Goal: Information Seeking & Learning: Learn about a topic

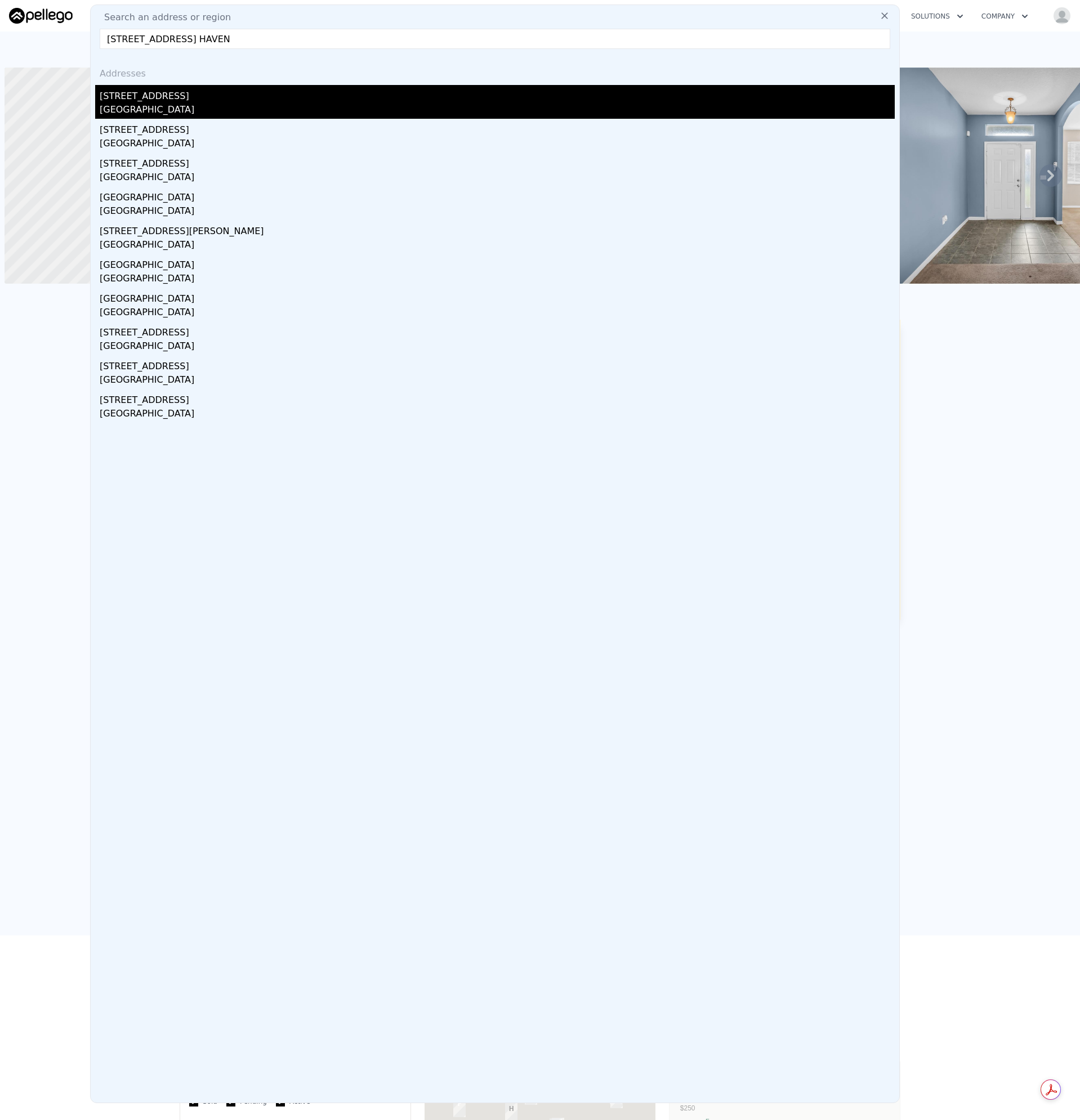
scroll to position [0, 4]
type input "[STREET_ADDRESS] HAVEN"
click at [145, 111] on div "[GEOGRAPHIC_DATA]" at bounding box center [497, 111] width 795 height 16
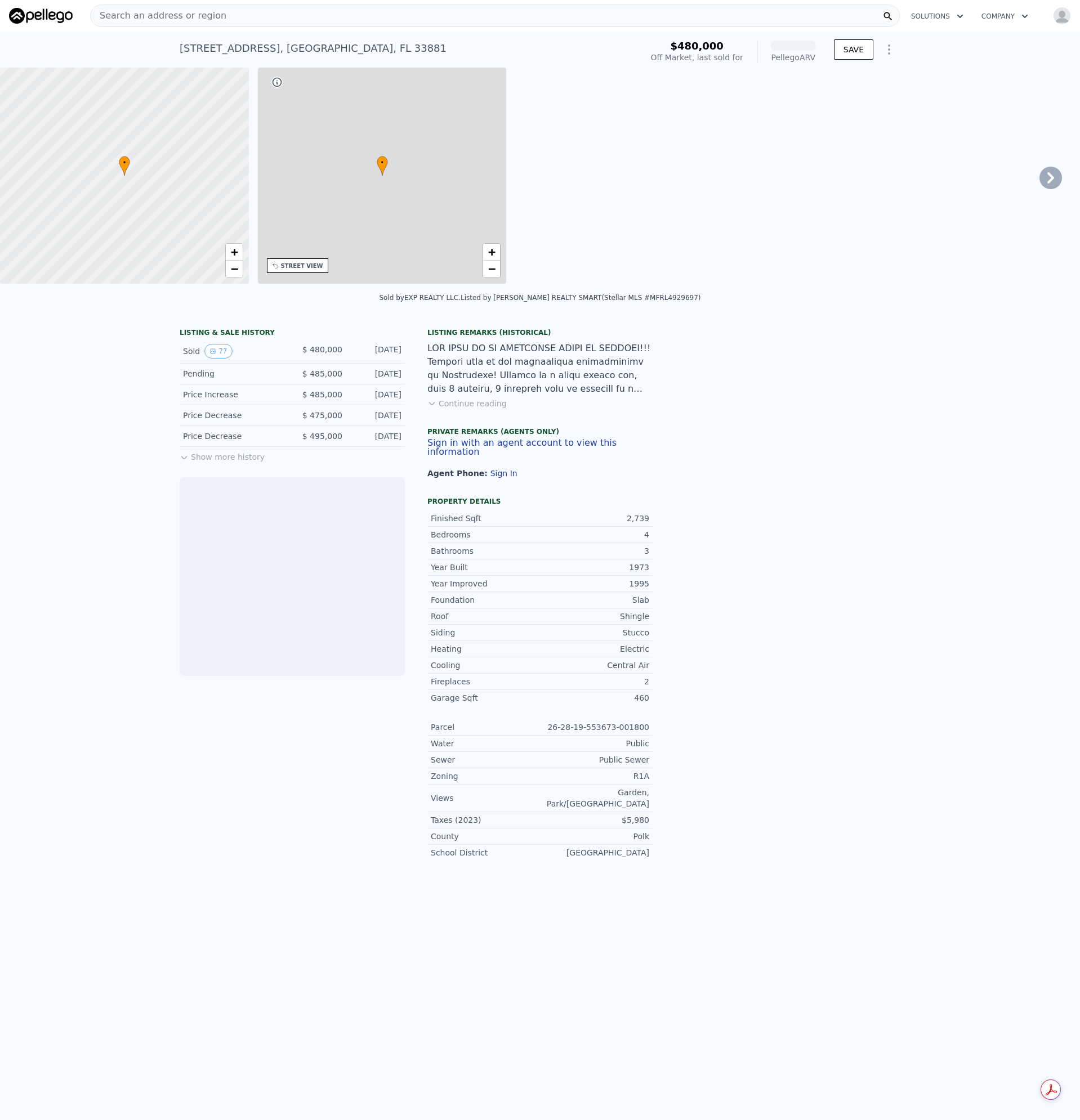
click at [203, 20] on span "Search an address or region" at bounding box center [158, 16] width 136 height 13
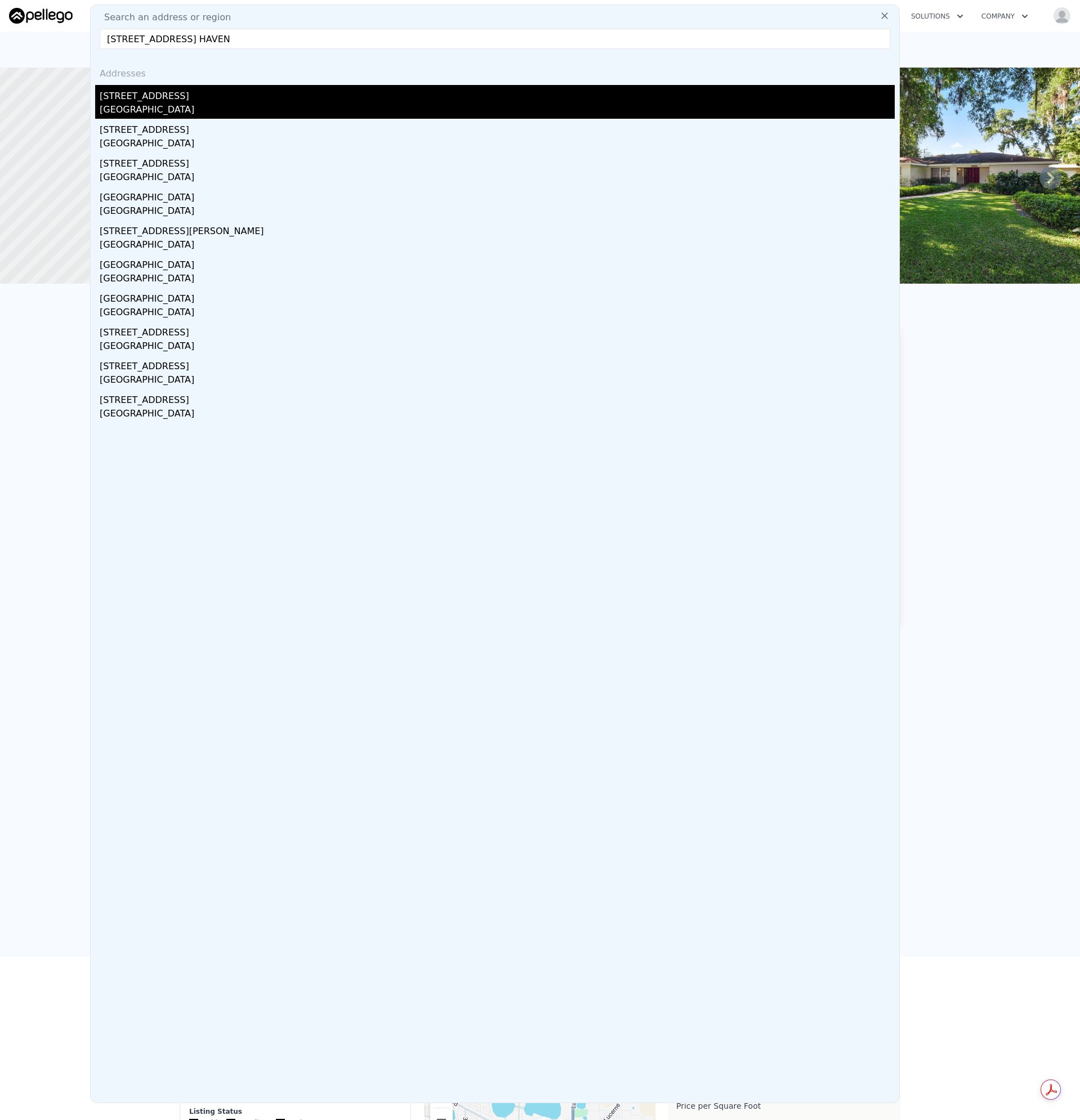
type input "[STREET_ADDRESS] HAVEN"
click at [150, 107] on div "[GEOGRAPHIC_DATA]" at bounding box center [497, 111] width 795 height 16
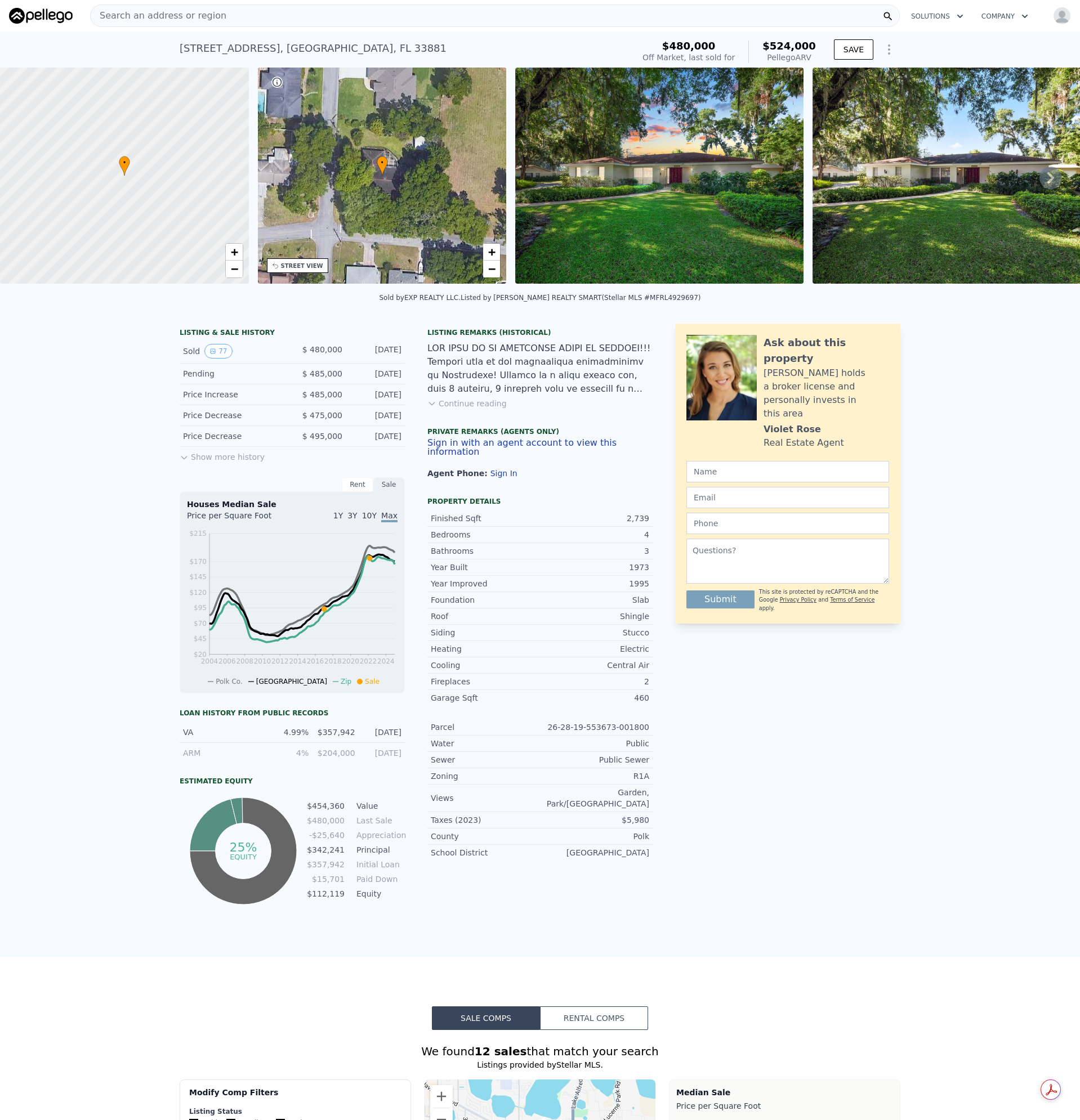
click at [144, 20] on span "Search an address or region" at bounding box center [158, 16] width 136 height 13
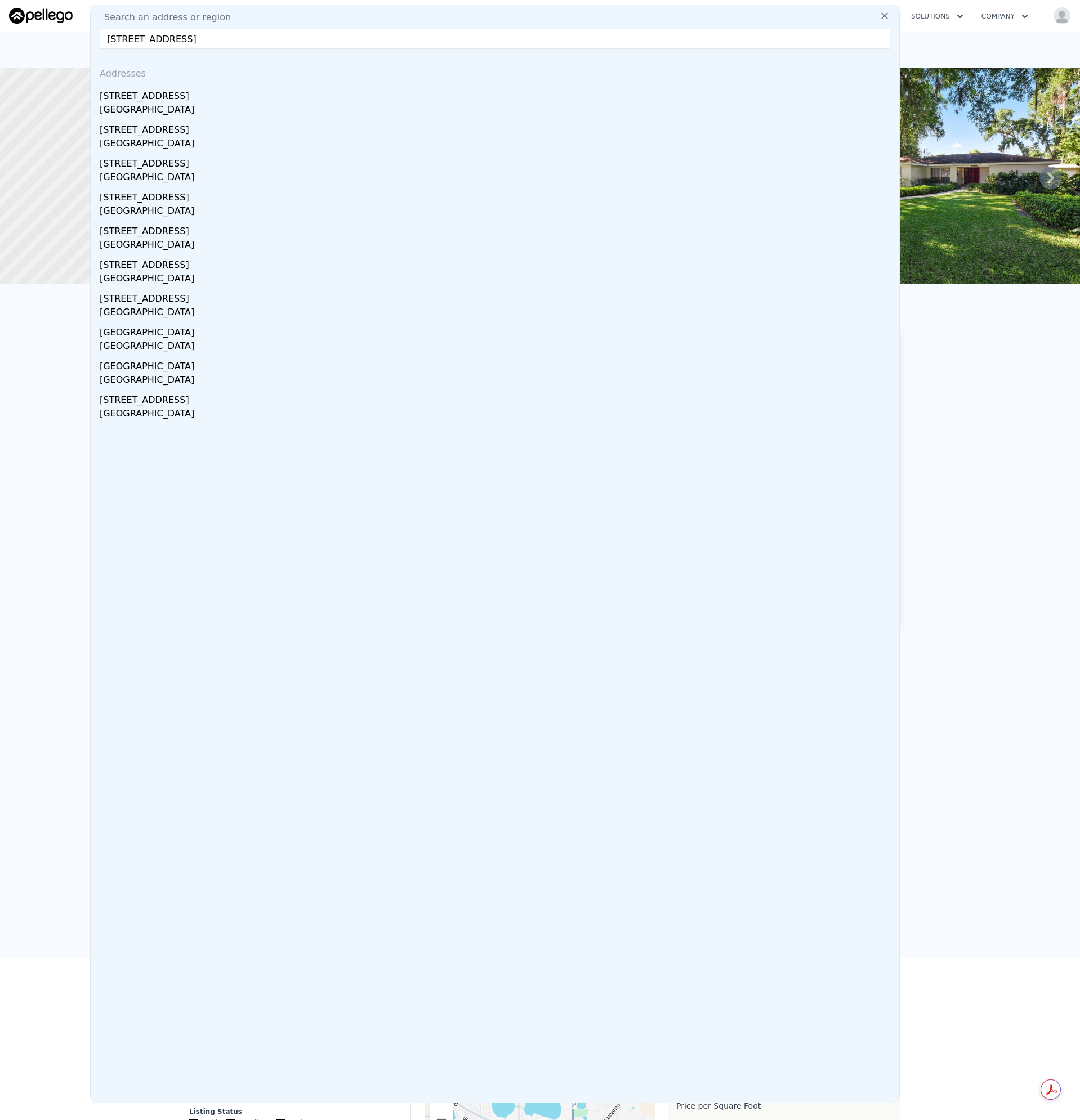
drag, startPoint x: 179, startPoint y: 38, endPoint x: 377, endPoint y: 62, distance: 199.4
click at [377, 62] on div "Search an address or [GEOGRAPHIC_DATA][STREET_ADDRESS] Addresses [STREET_ADDRES…" at bounding box center [495, 553] width 810 height 1099
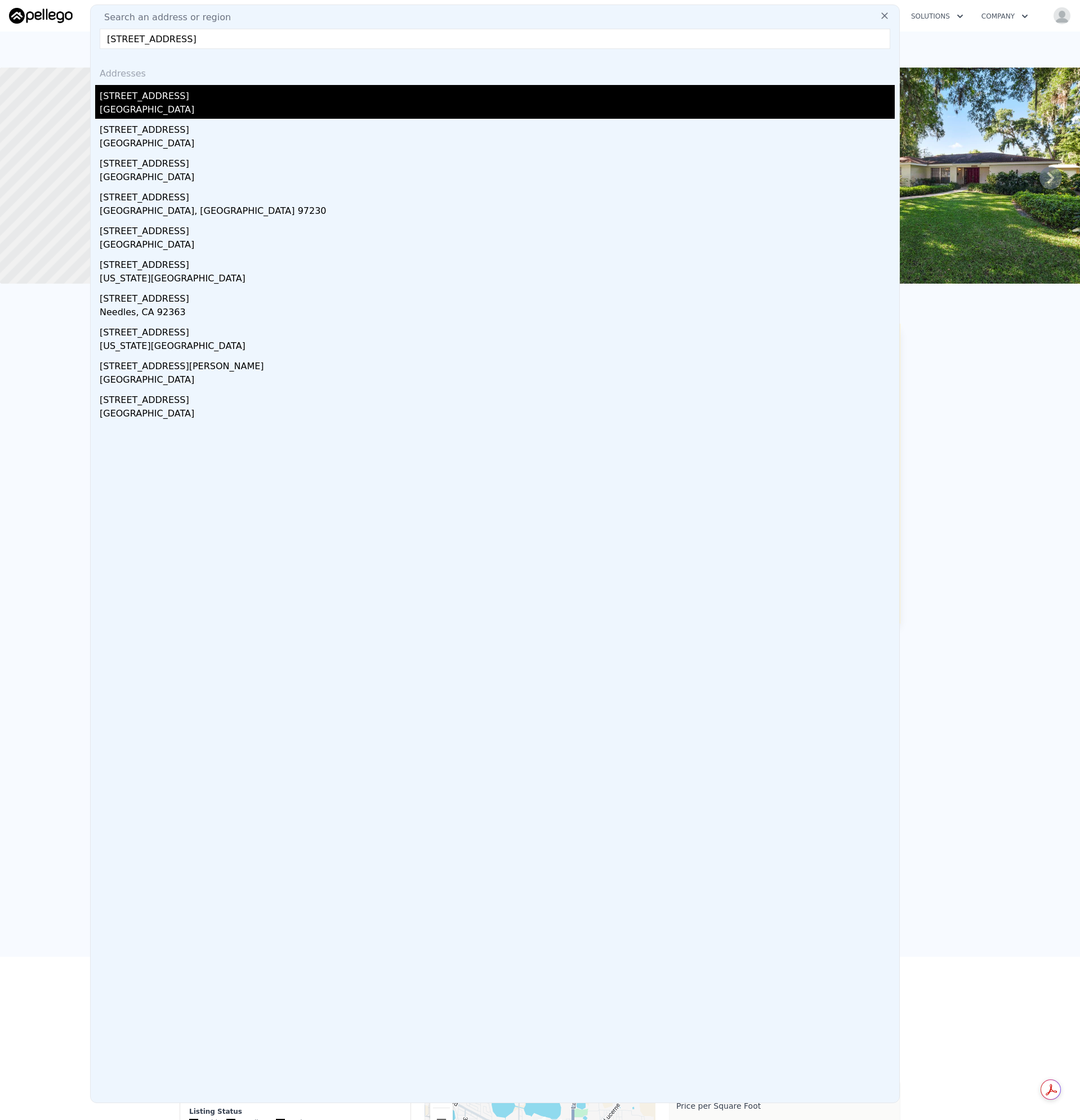
type input "[STREET_ADDRESS]"
click at [145, 108] on div "[GEOGRAPHIC_DATA]" at bounding box center [497, 111] width 795 height 16
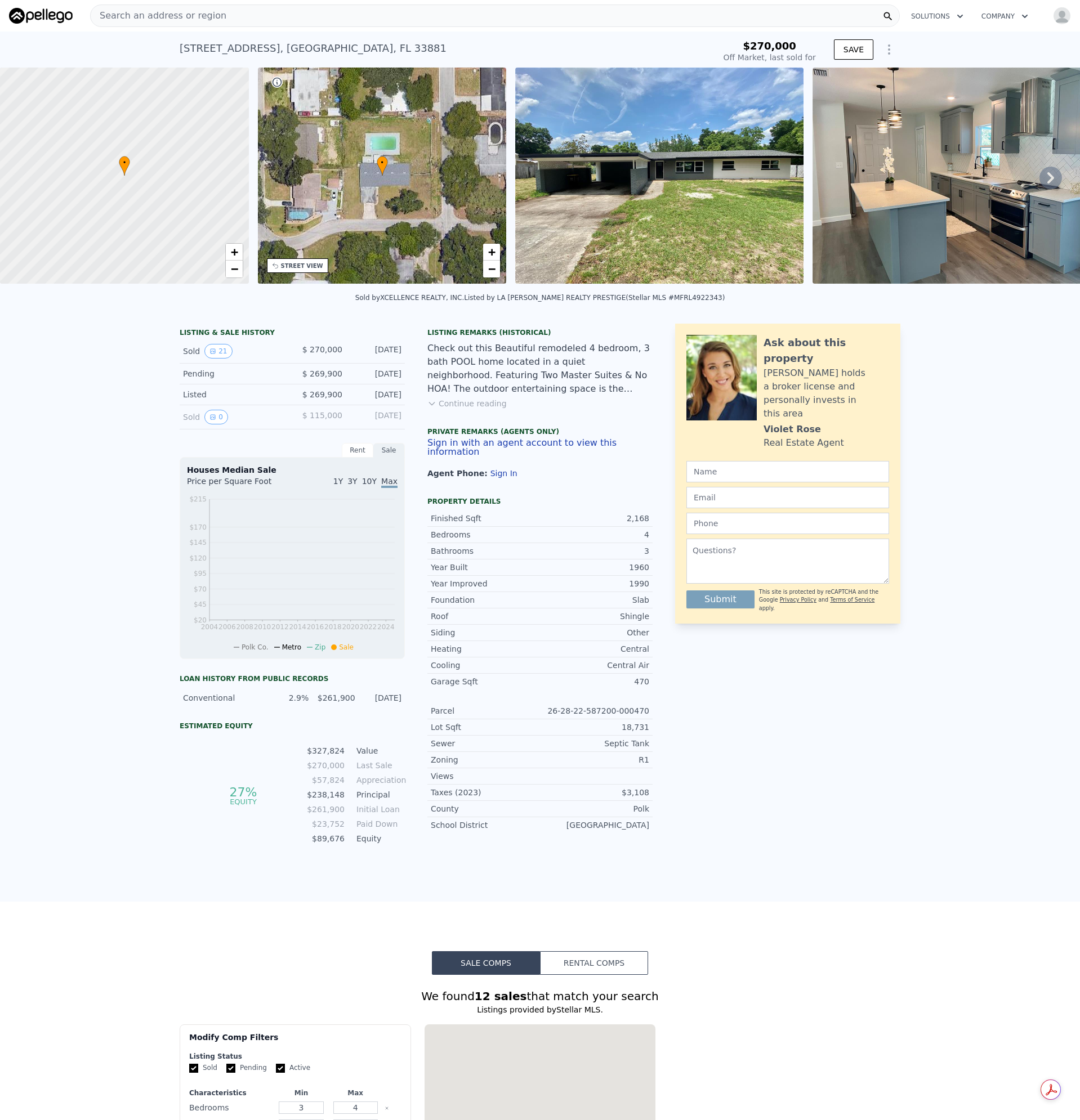
type input "-$ 289,139"
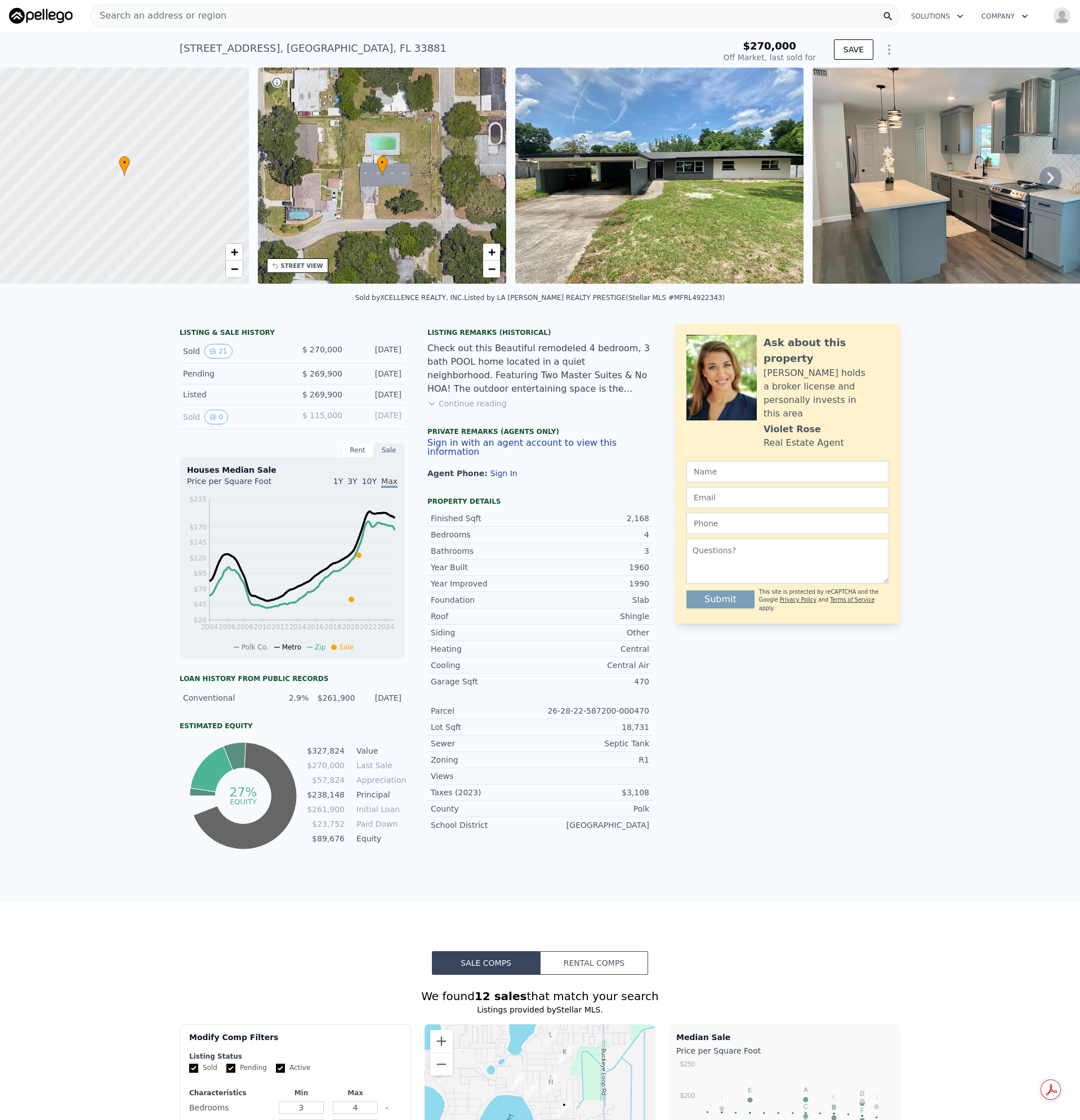
drag, startPoint x: 464, startPoint y: 408, endPoint x: 474, endPoint y: 409, distance: 10.0
click at [464, 408] on button "Continue reading" at bounding box center [467, 403] width 80 height 11
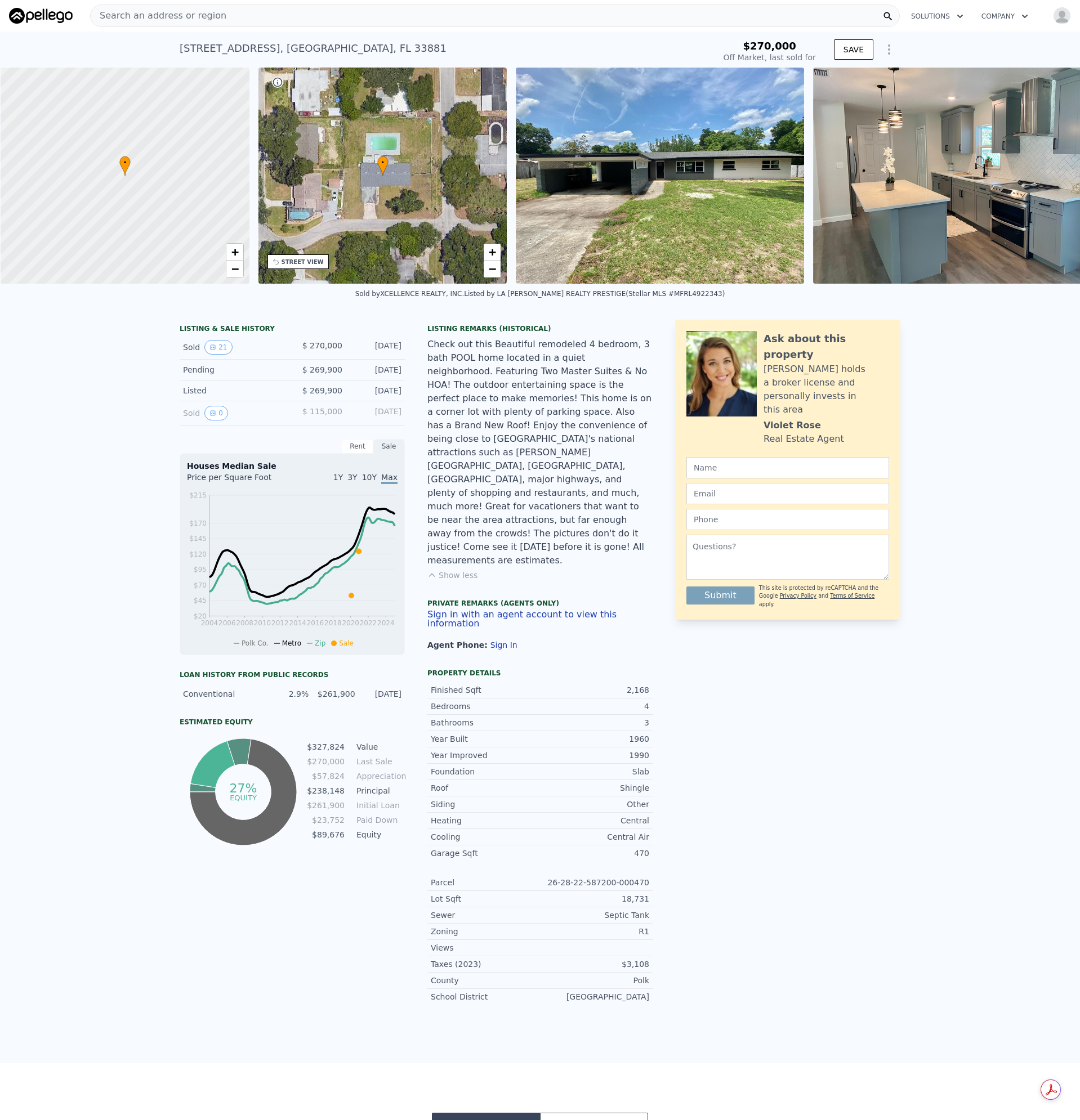
scroll to position [0, 4]
click at [616, 184] on img at bounding box center [659, 176] width 288 height 216
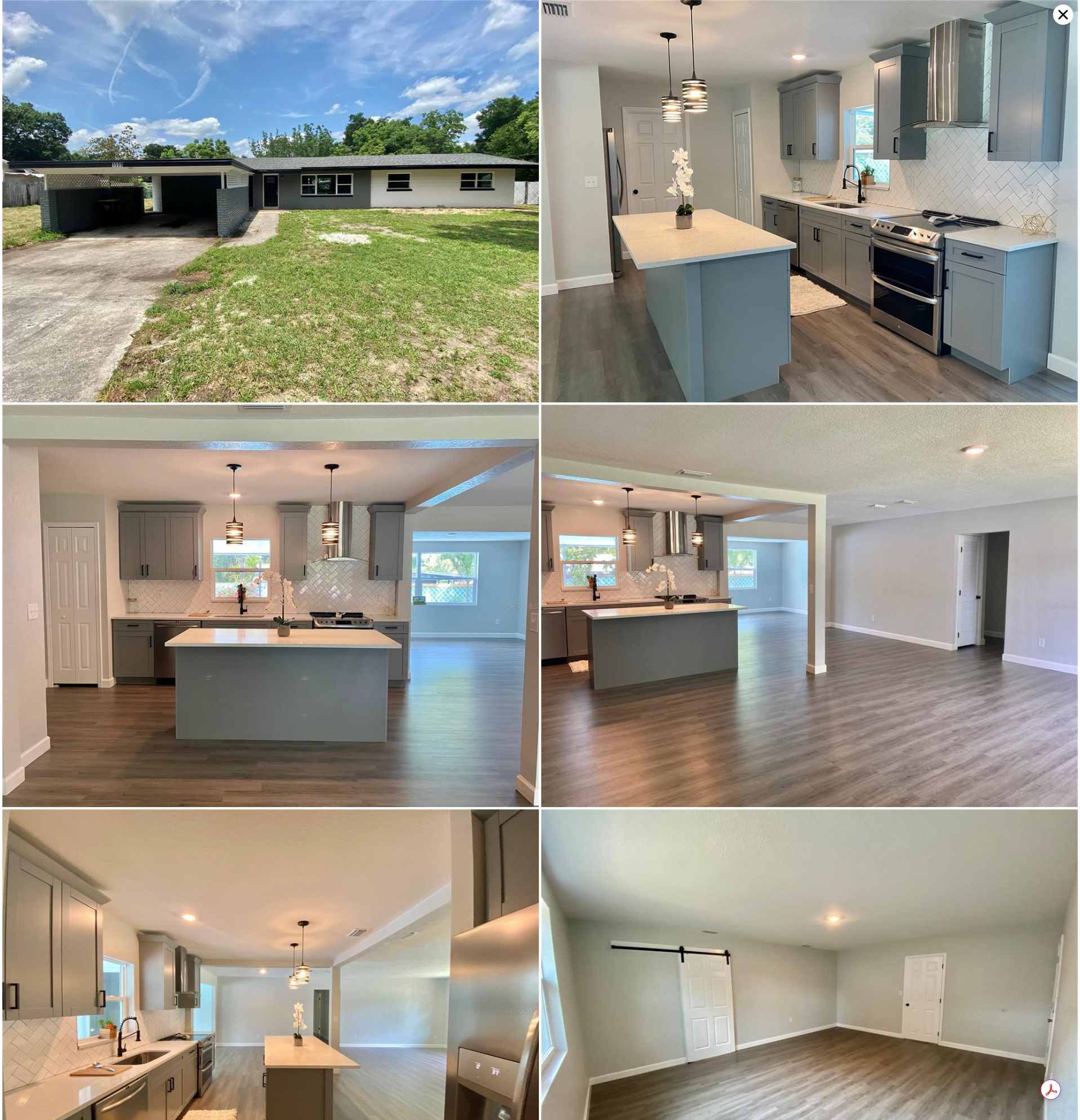
click at [311, 257] on img at bounding box center [271, 201] width 537 height 402
type input "$ 387,000"
type input "$ 73,868"
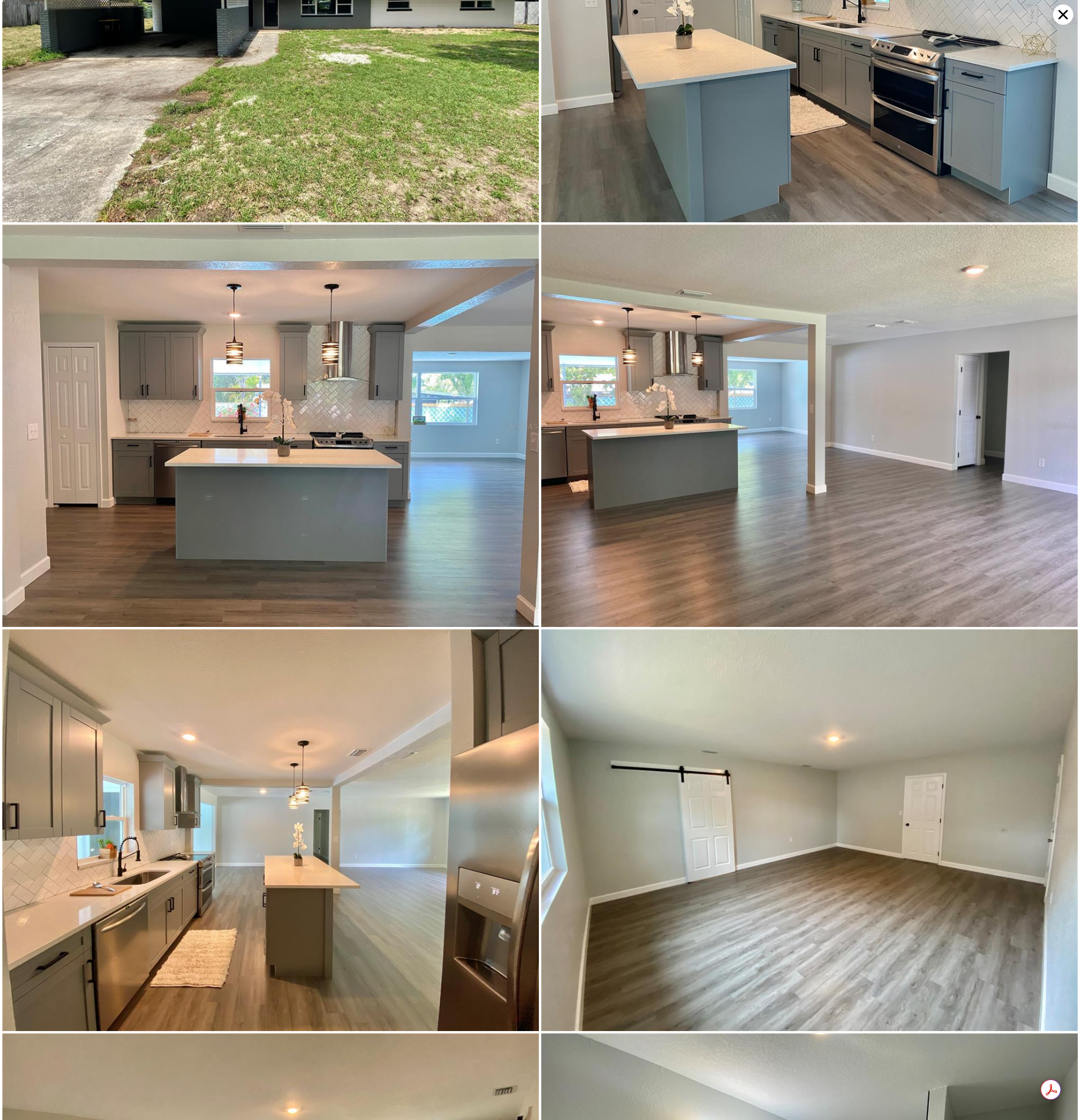
scroll to position [0, 0]
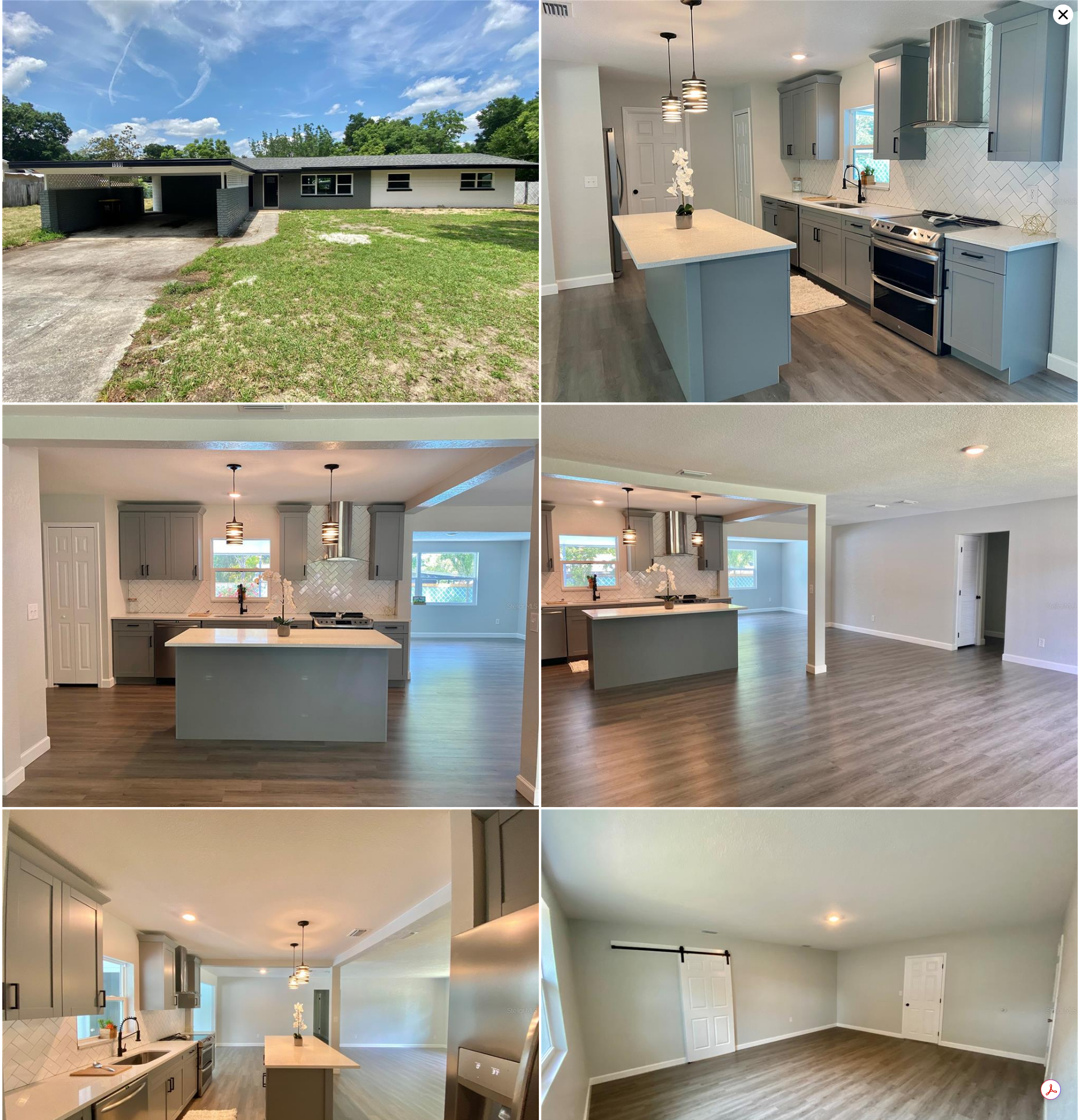
drag, startPoint x: 1062, startPoint y: 13, endPoint x: 1050, endPoint y: 22, distance: 15.0
click at [1061, 13] on icon at bounding box center [1063, 14] width 9 height 9
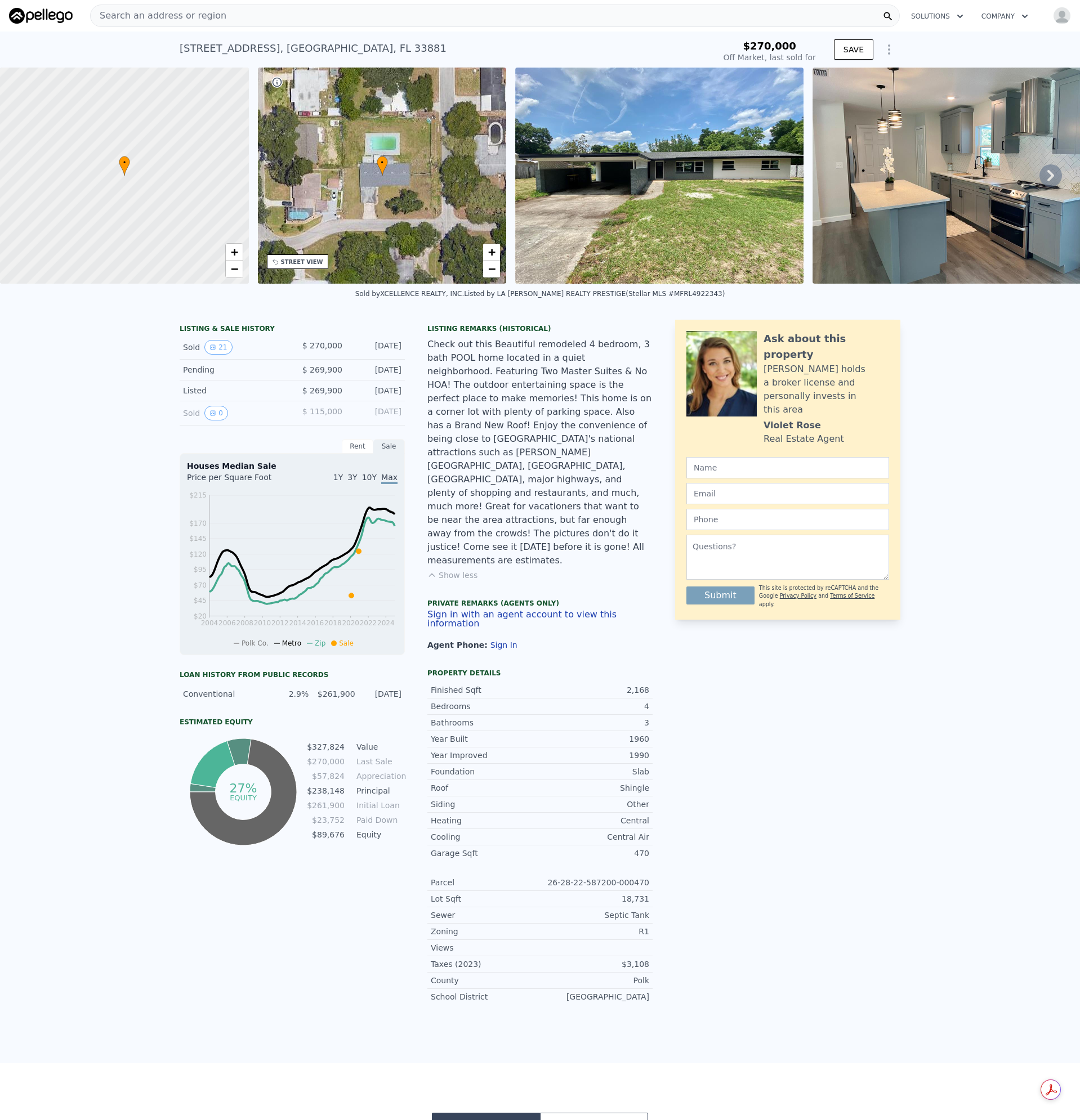
click at [282, 13] on div "Search an address or region" at bounding box center [495, 15] width 810 height 23
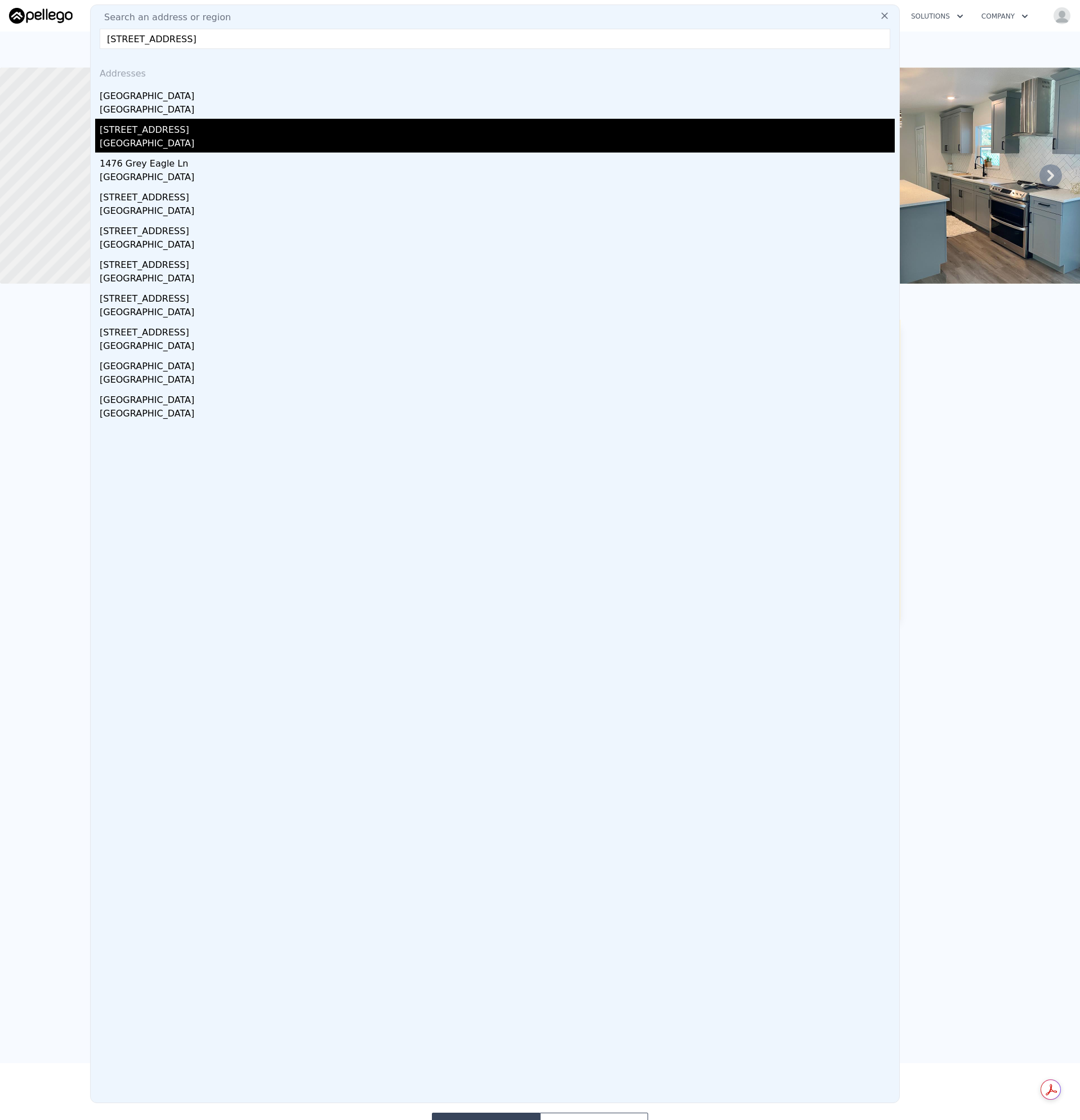
type input "[STREET_ADDRESS]"
click at [132, 140] on div "[GEOGRAPHIC_DATA]" at bounding box center [497, 144] width 795 height 16
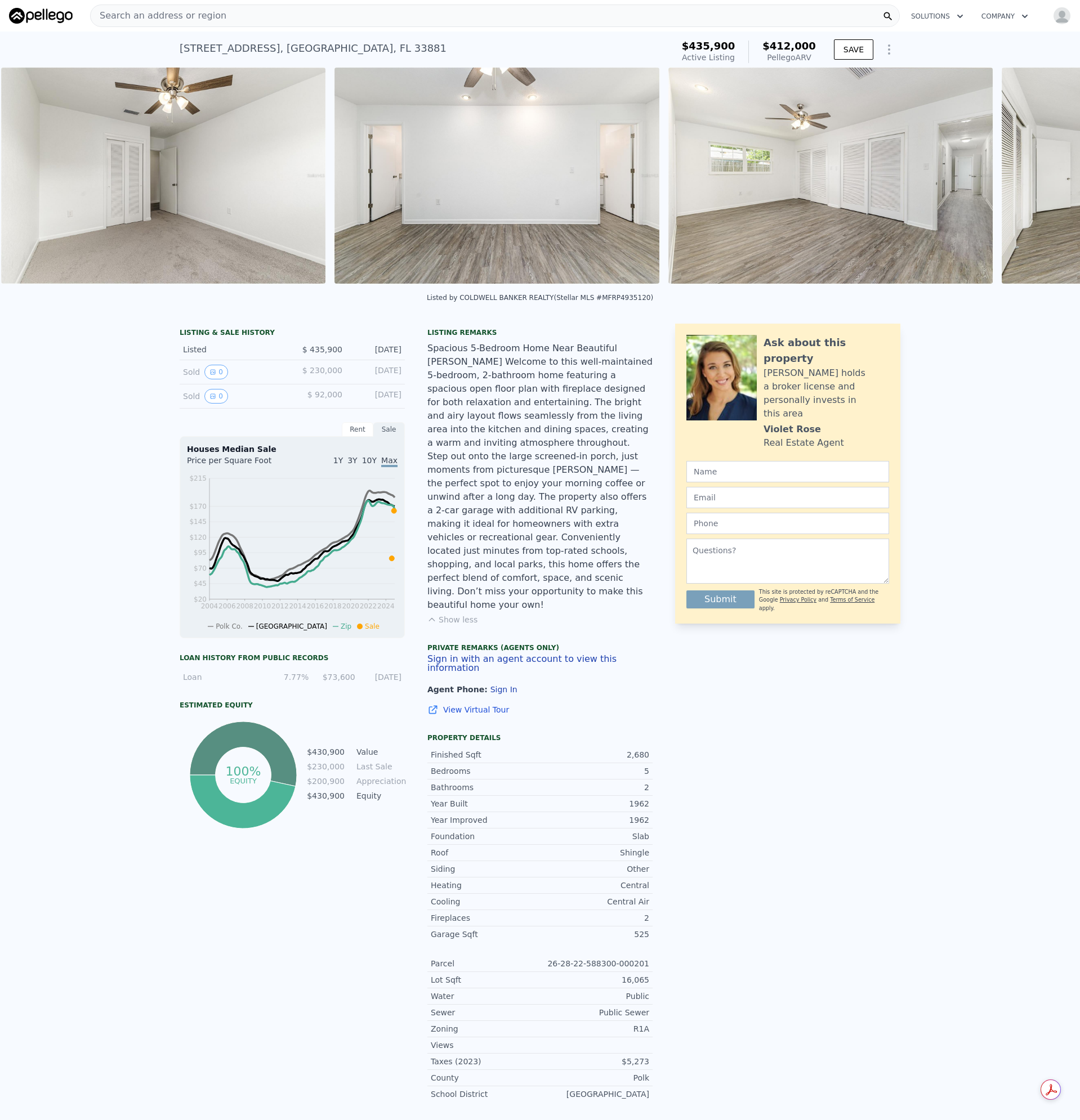
scroll to position [0, 10113]
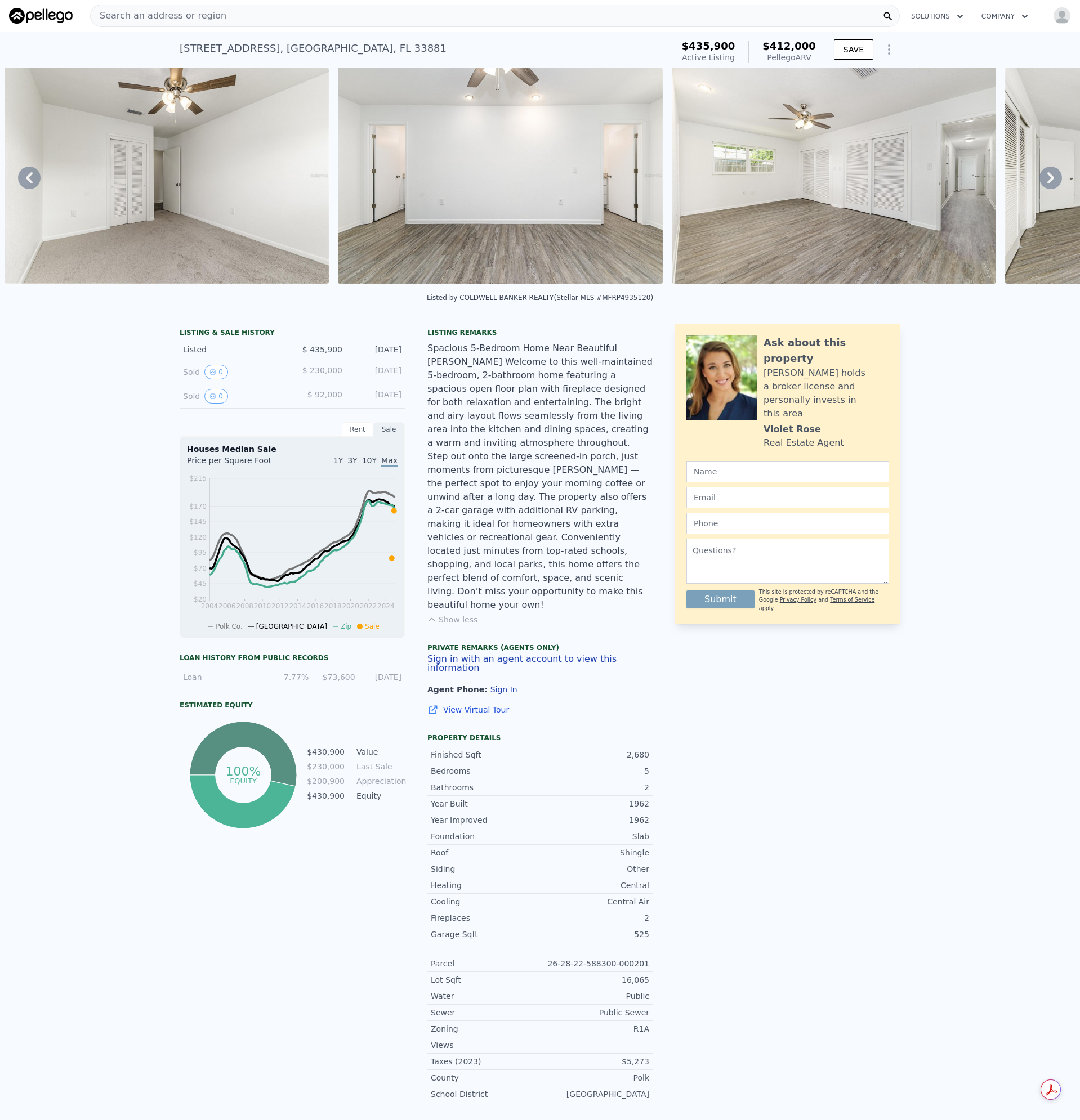
drag, startPoint x: 601, startPoint y: 457, endPoint x: 610, endPoint y: 446, distance: 14.2
click at [603, 456] on div "Spacious 5-Bedroom Home Near Beautiful [PERSON_NAME] Welcome to this well-maint…" at bounding box center [540, 477] width 226 height 270
click at [578, 485] on div "Spacious 5-Bedroom Home Near Beautiful [PERSON_NAME] Welcome to this well-maint…" at bounding box center [540, 477] width 226 height 270
drag, startPoint x: 381, startPoint y: 44, endPoint x: 172, endPoint y: 44, distance: 209.0
click at [172, 44] on div "[STREET_ADDRESS] Active at $435,900 (~ARV $412k ) $435,900 Active Listing $412,…" at bounding box center [540, 49] width 1080 height 36
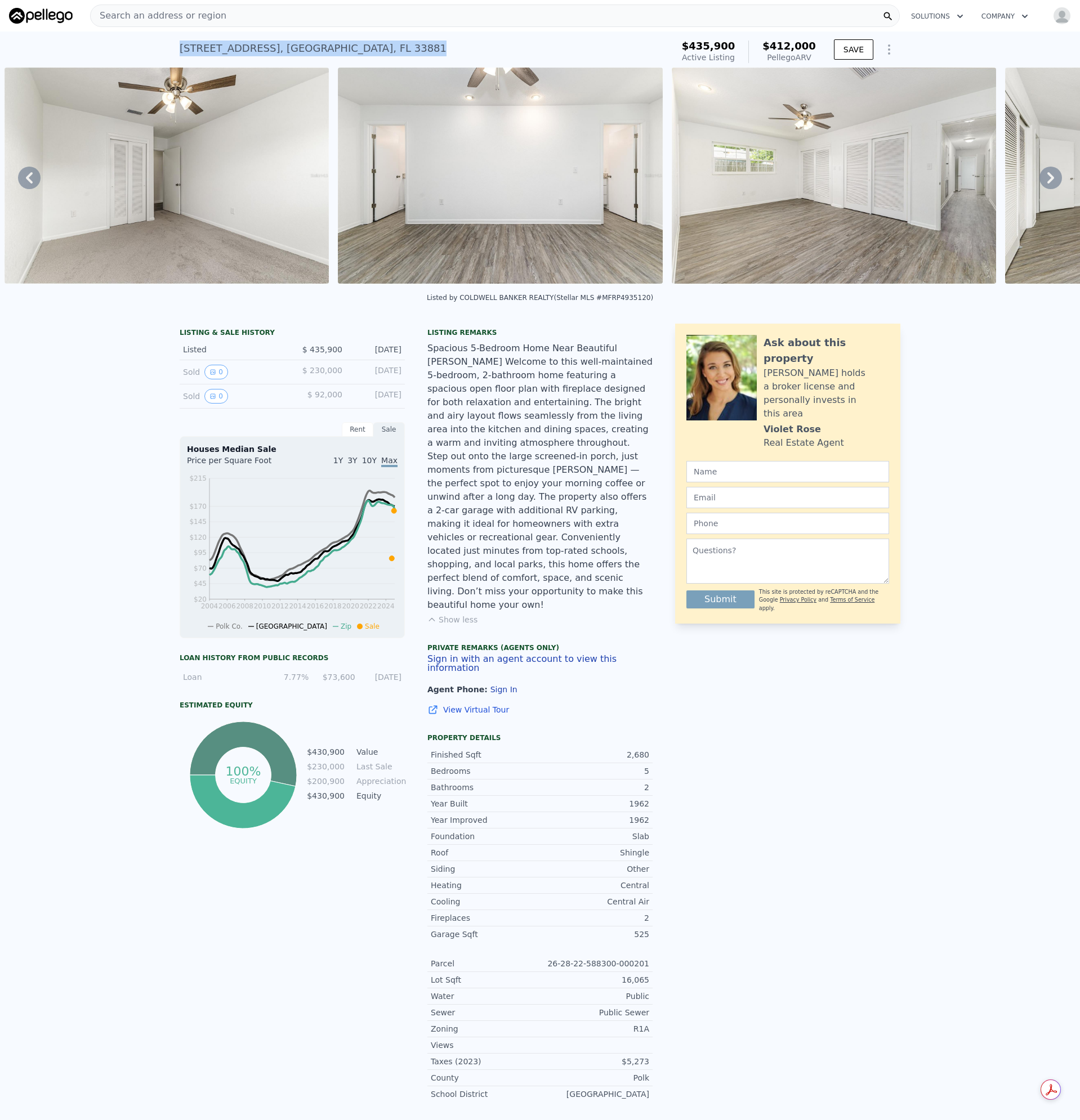
copy div "[STREET_ADDRESS]"
click at [218, 15] on div "Search an address or region" at bounding box center [495, 15] width 810 height 23
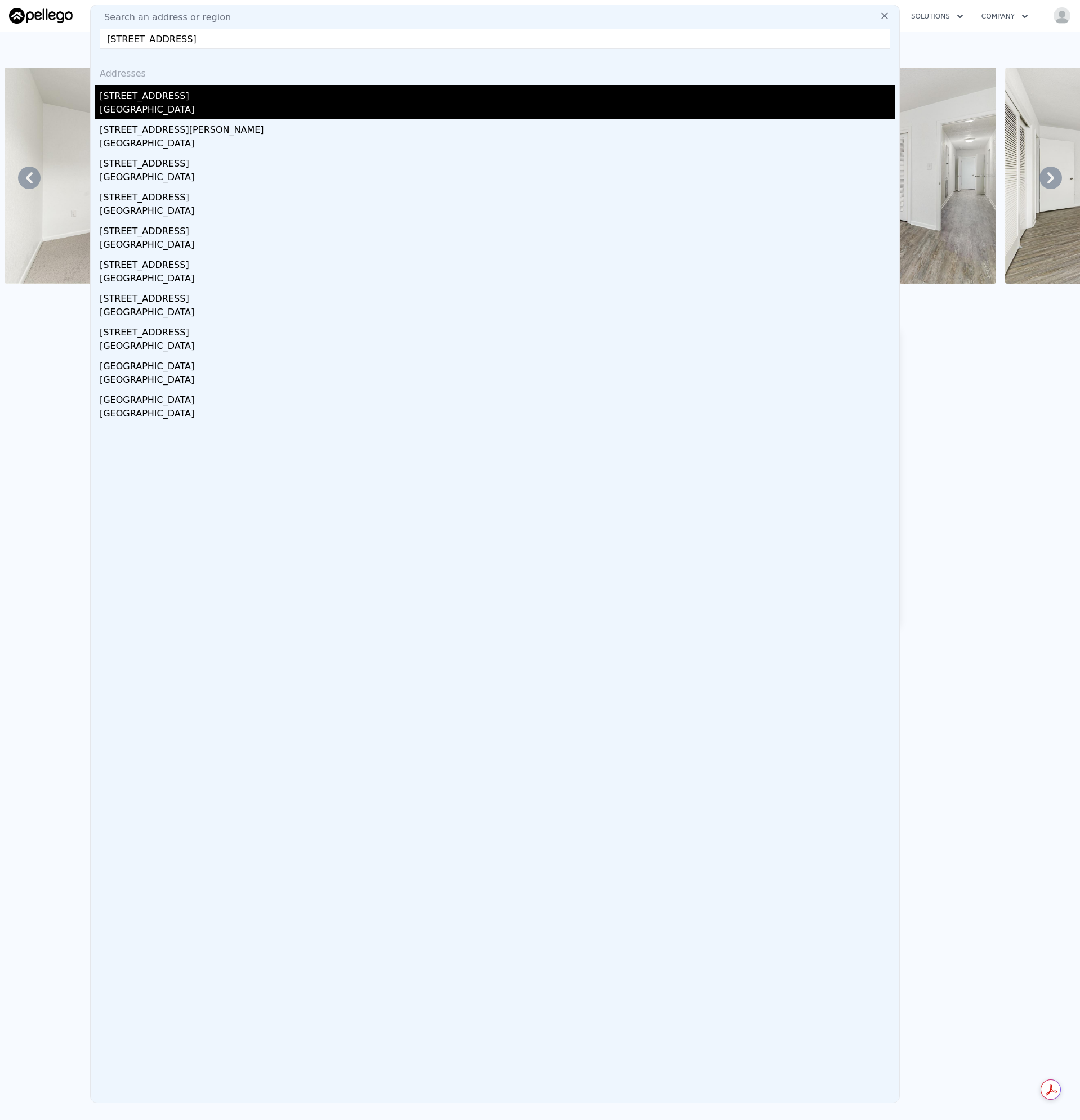
type input "[STREET_ADDRESS]"
click at [152, 99] on div "[STREET_ADDRESS]" at bounding box center [497, 93] width 795 height 18
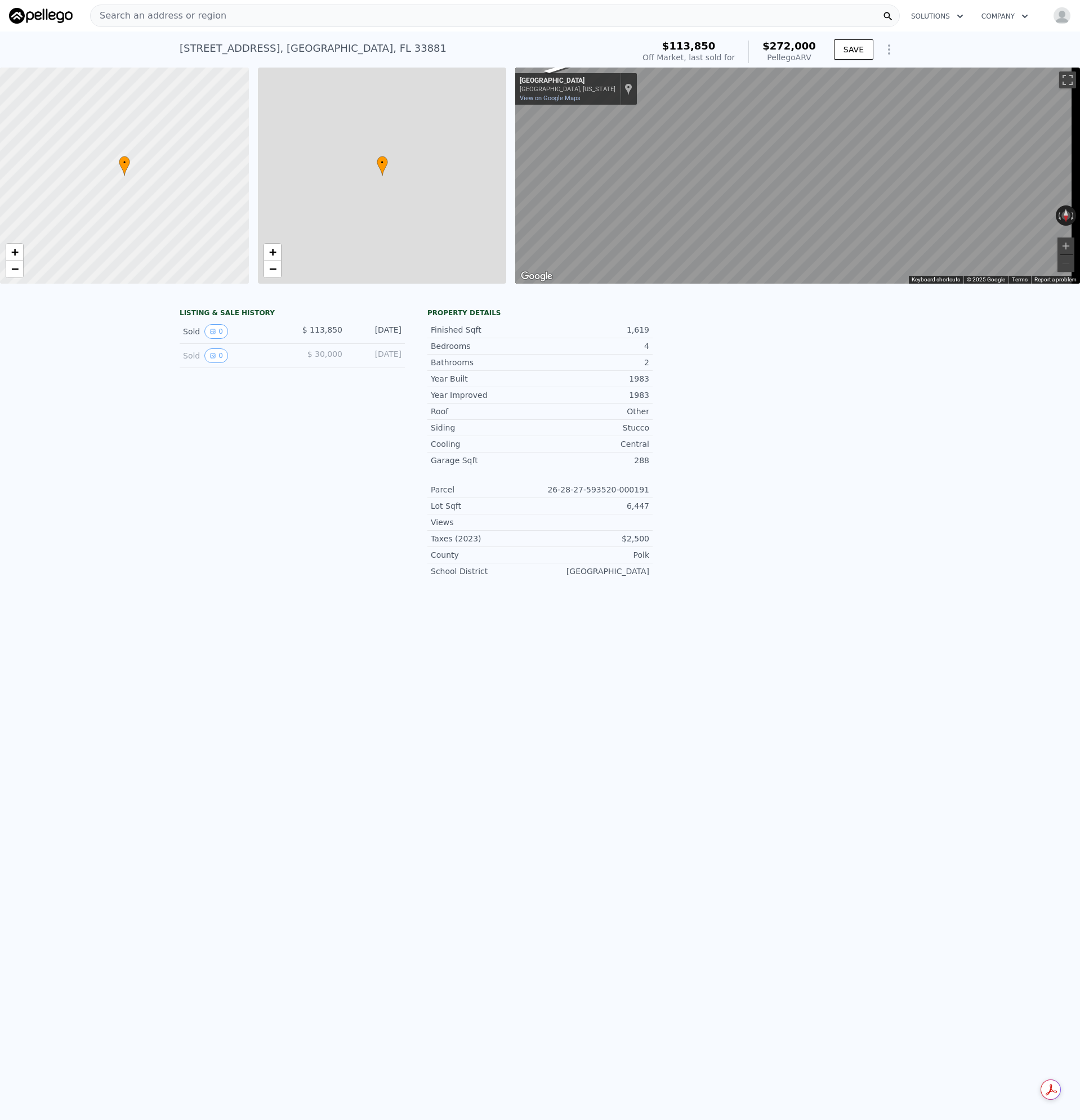
type input "1"
type input "2"
type input "1176"
type input "2181"
type input "7444"
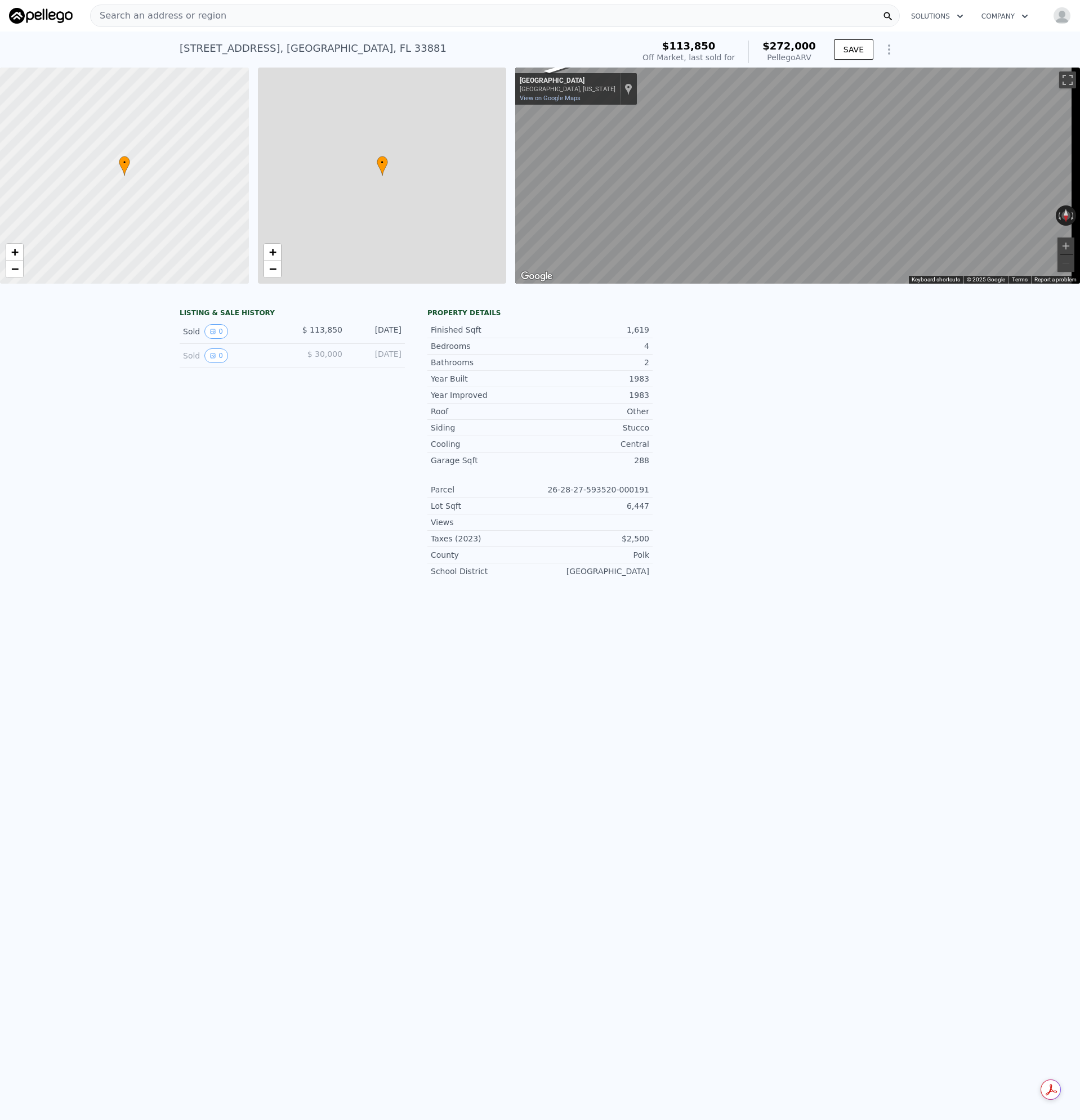
type input "10799"
type input "$ 272,000"
type input "4"
type input "$ 133,085"
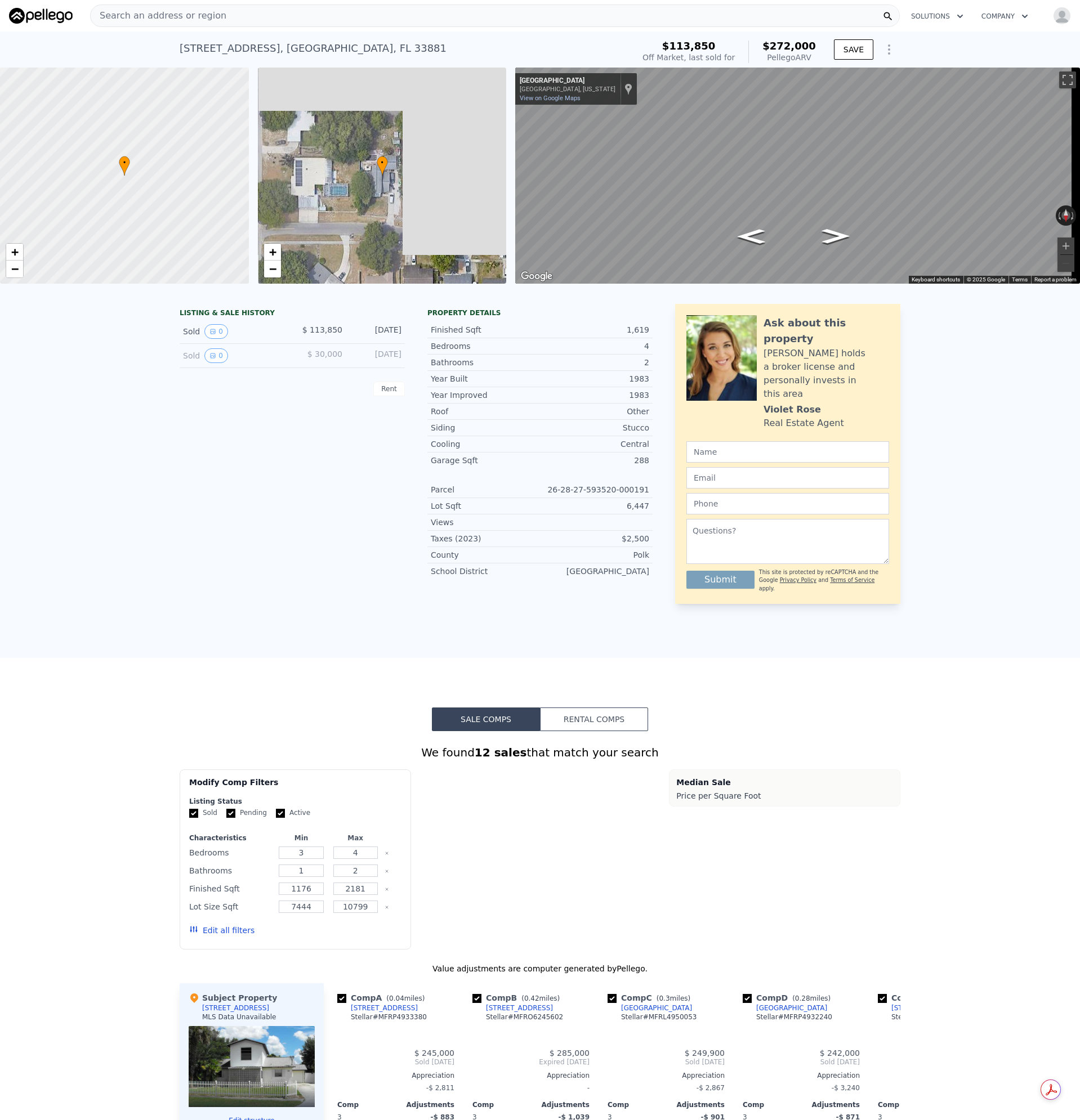
scroll to position [0, 4]
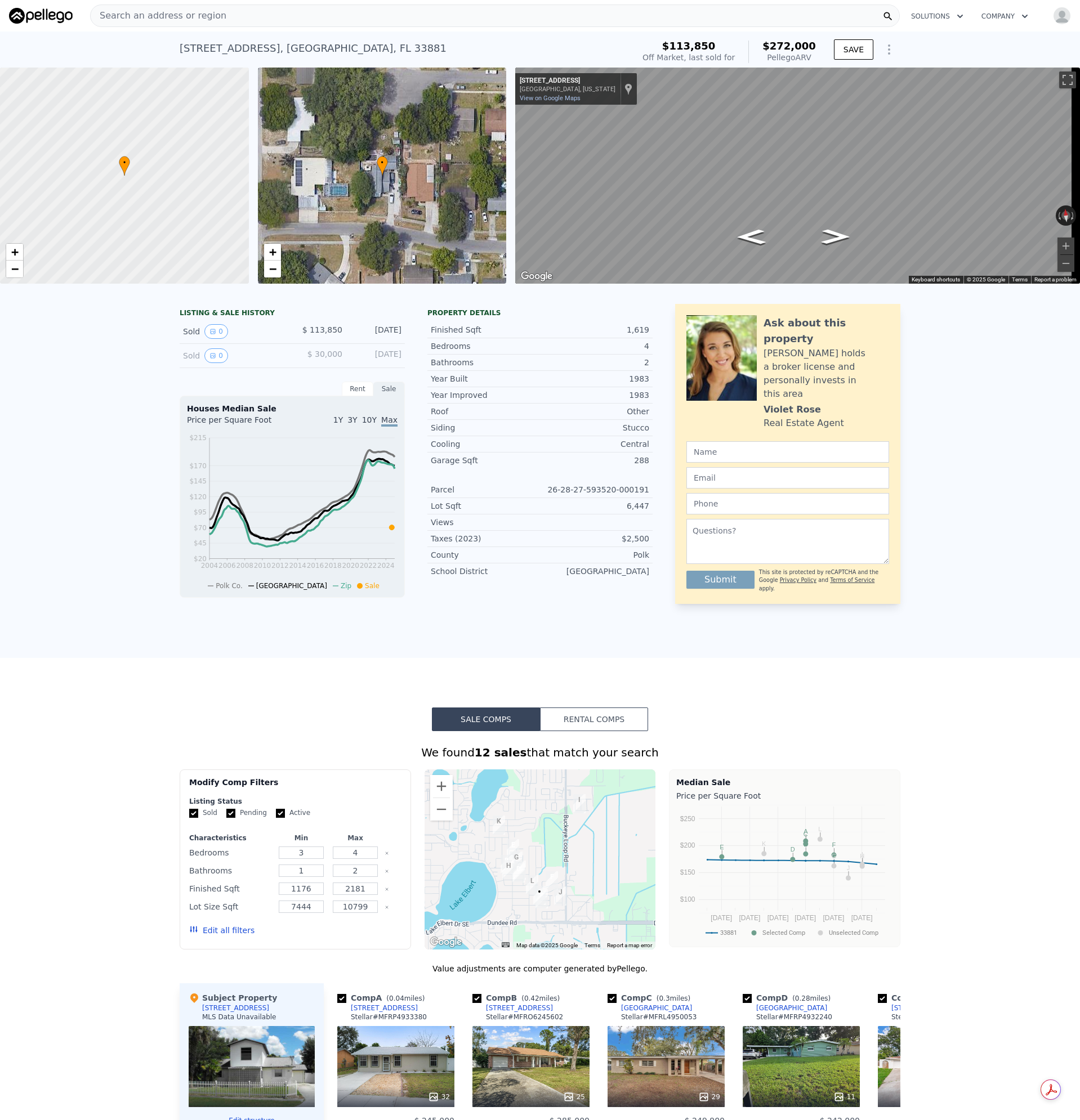
click at [201, 18] on span "Search an address or region" at bounding box center [158, 16] width 136 height 13
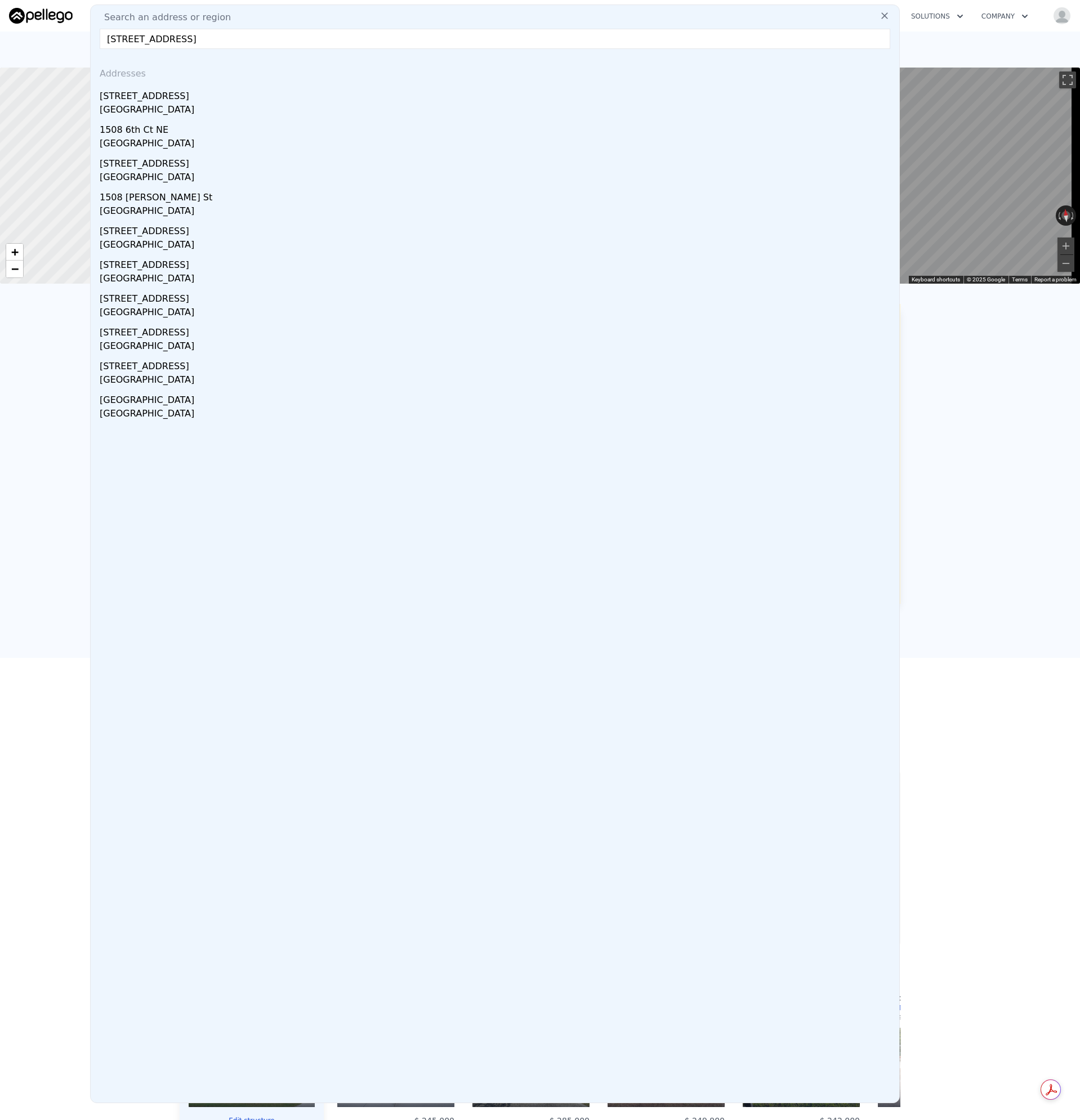
drag, startPoint x: 185, startPoint y: 39, endPoint x: 482, endPoint y: 30, distance: 297.1
click at [474, 26] on div "Search an address or region [STREET_ADDRESS] Addresses [STREET_ADDRESS] [STREET…" at bounding box center [495, 553] width 810 height 1099
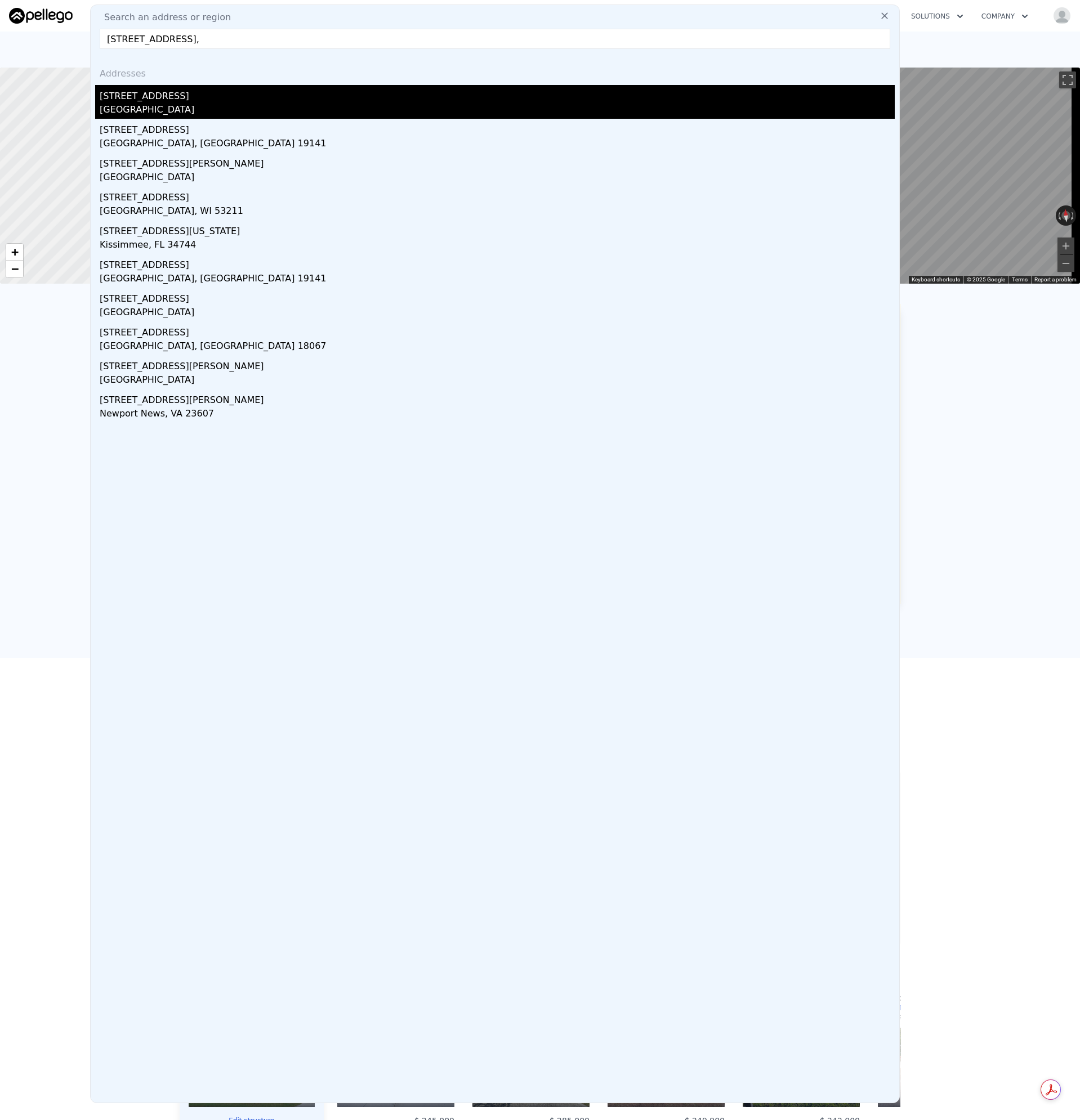
type input "[STREET_ADDRESS],"
click at [188, 102] on div "[STREET_ADDRESS]" at bounding box center [497, 93] width 795 height 18
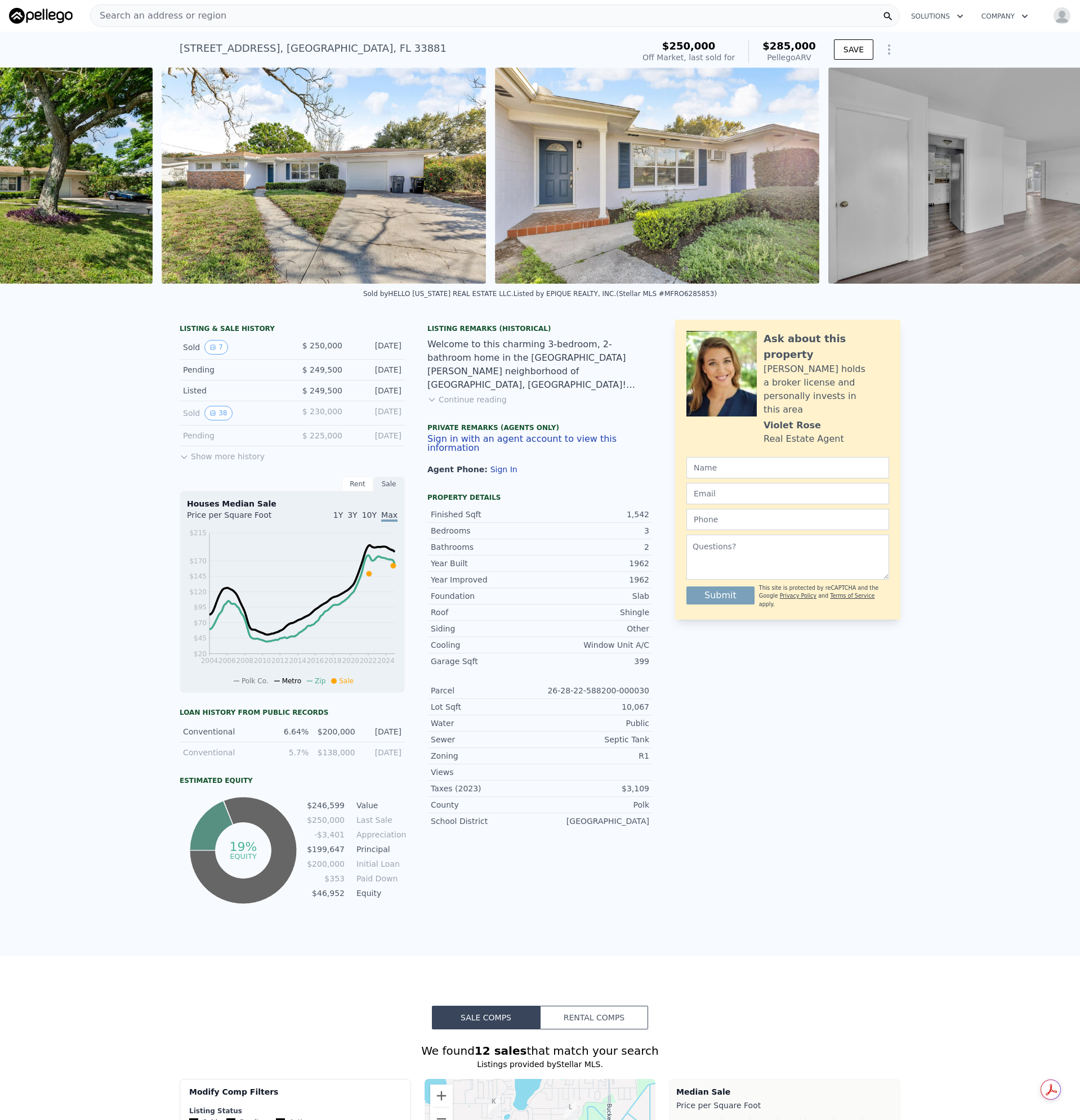
scroll to position [0, 1779]
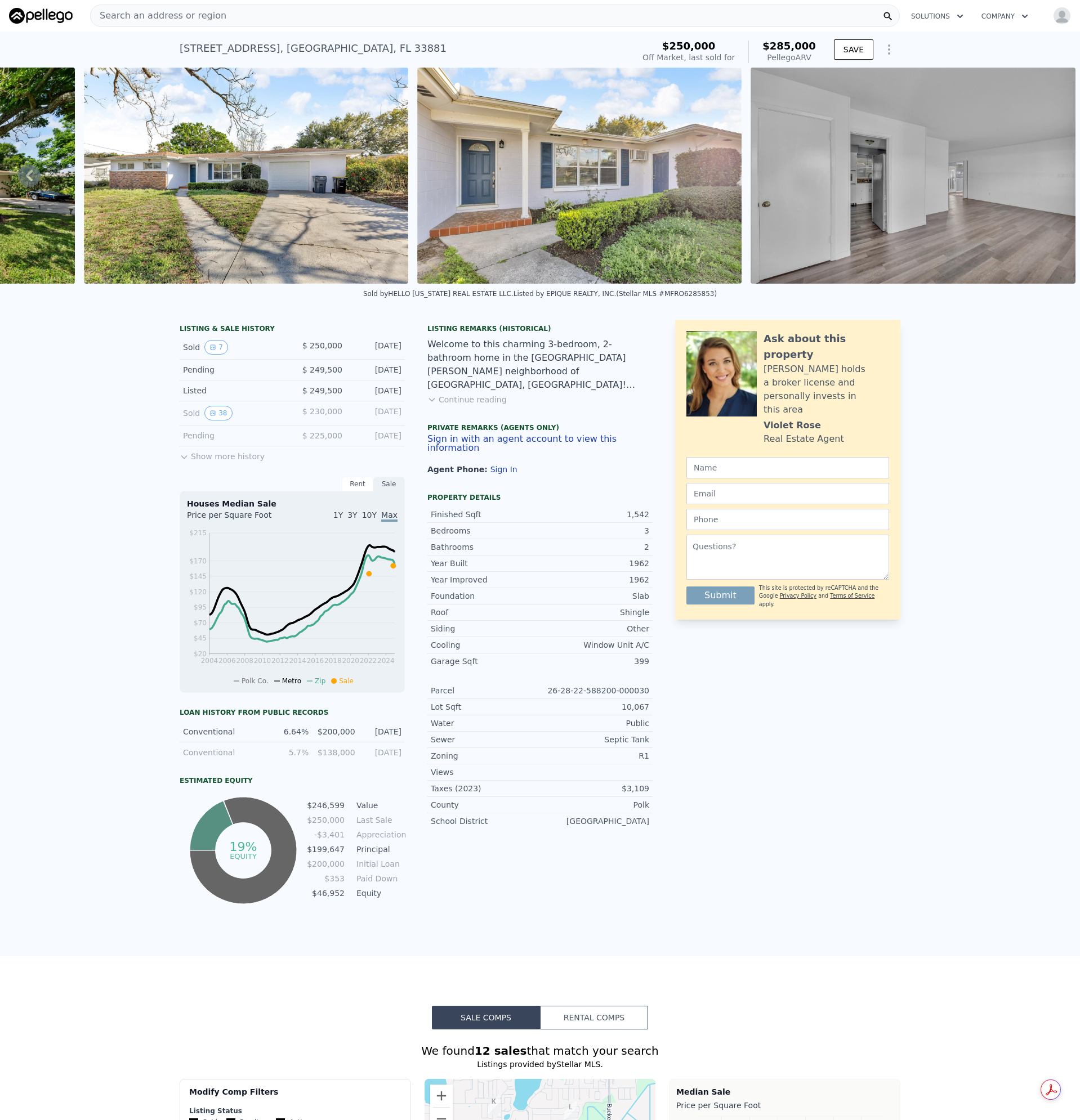
click at [472, 406] on button "Continue reading" at bounding box center [467, 399] width 80 height 11
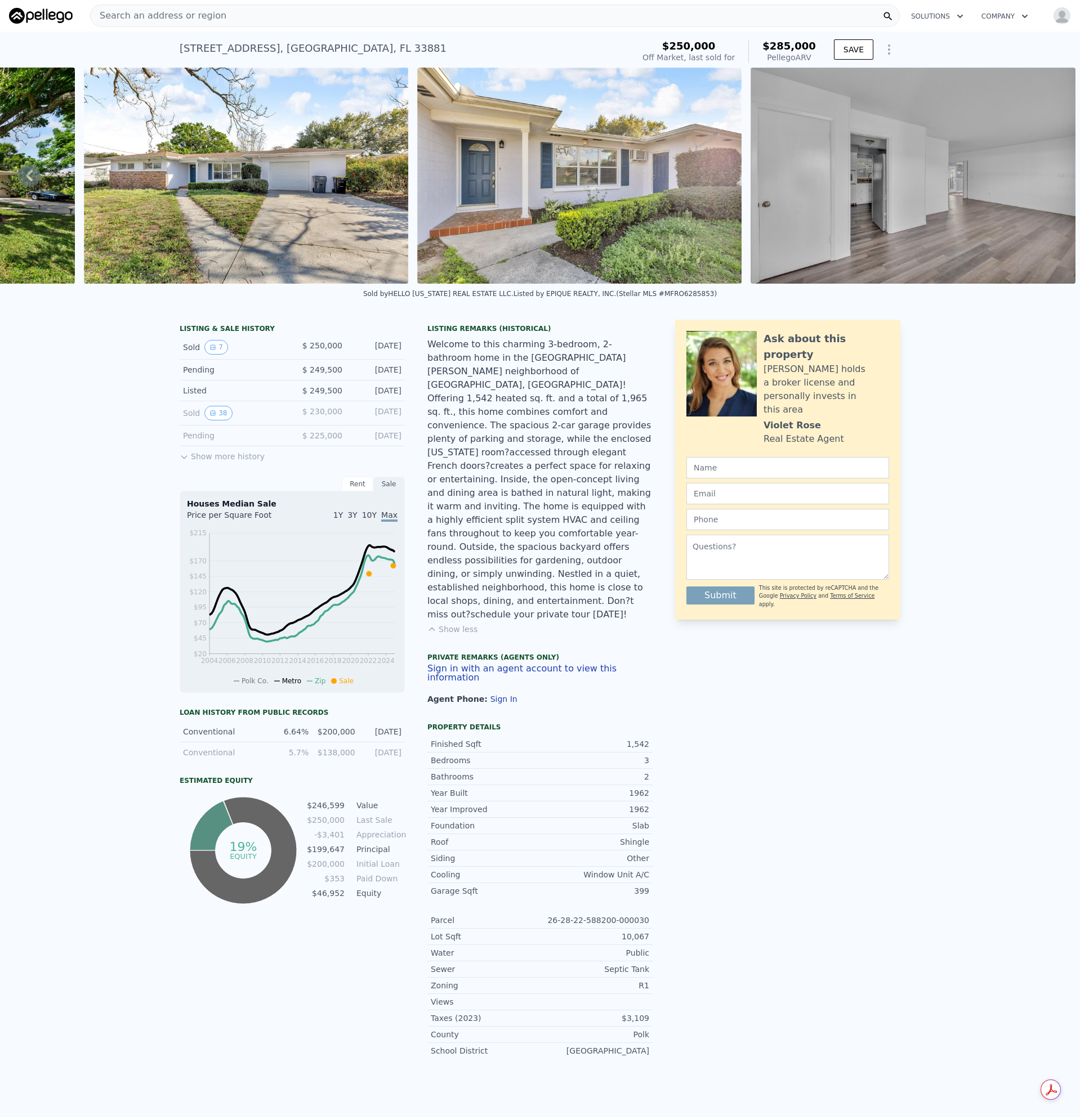
click at [833, 198] on img at bounding box center [912, 176] width 325 height 216
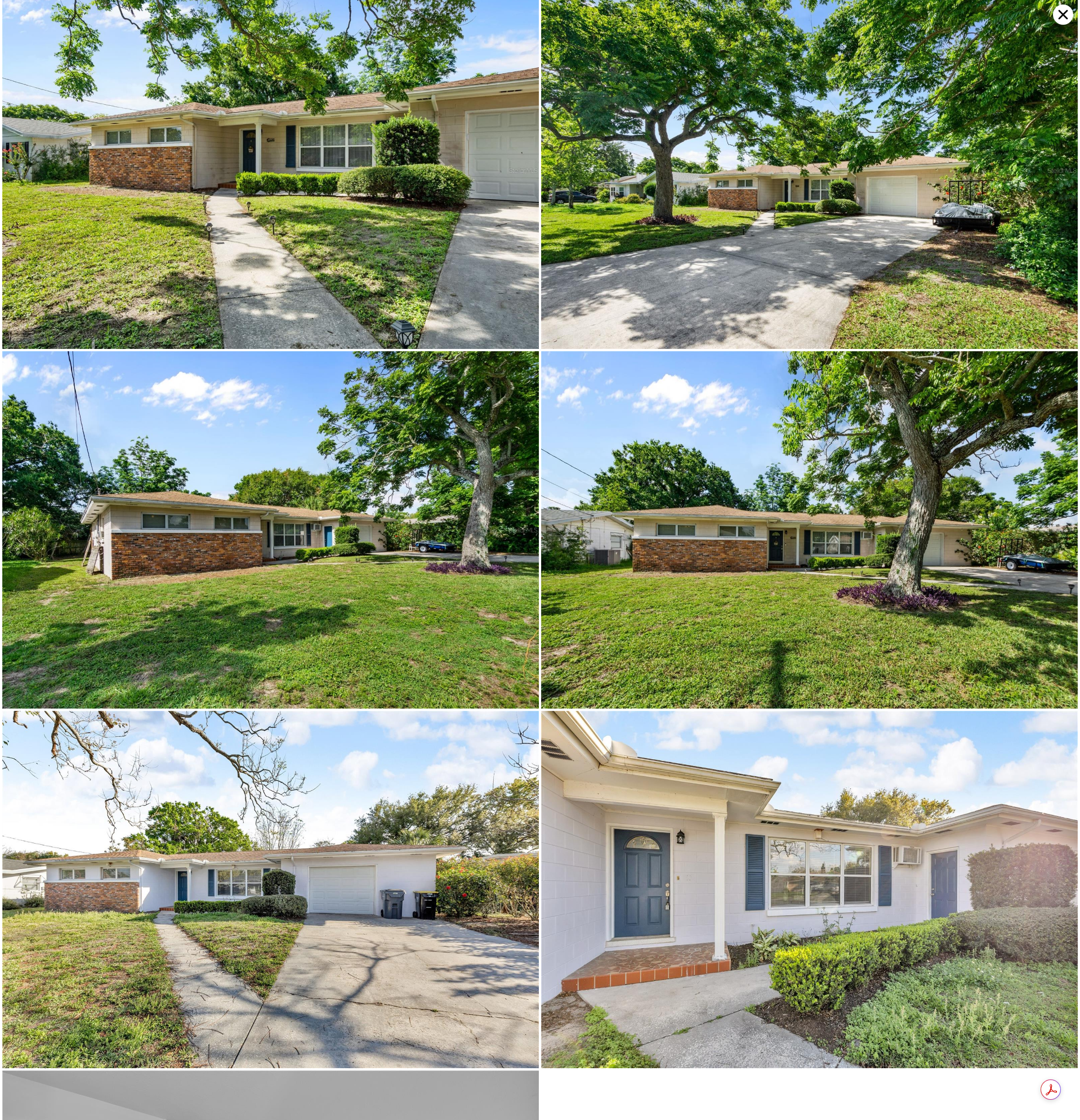
scroll to position [0, 0]
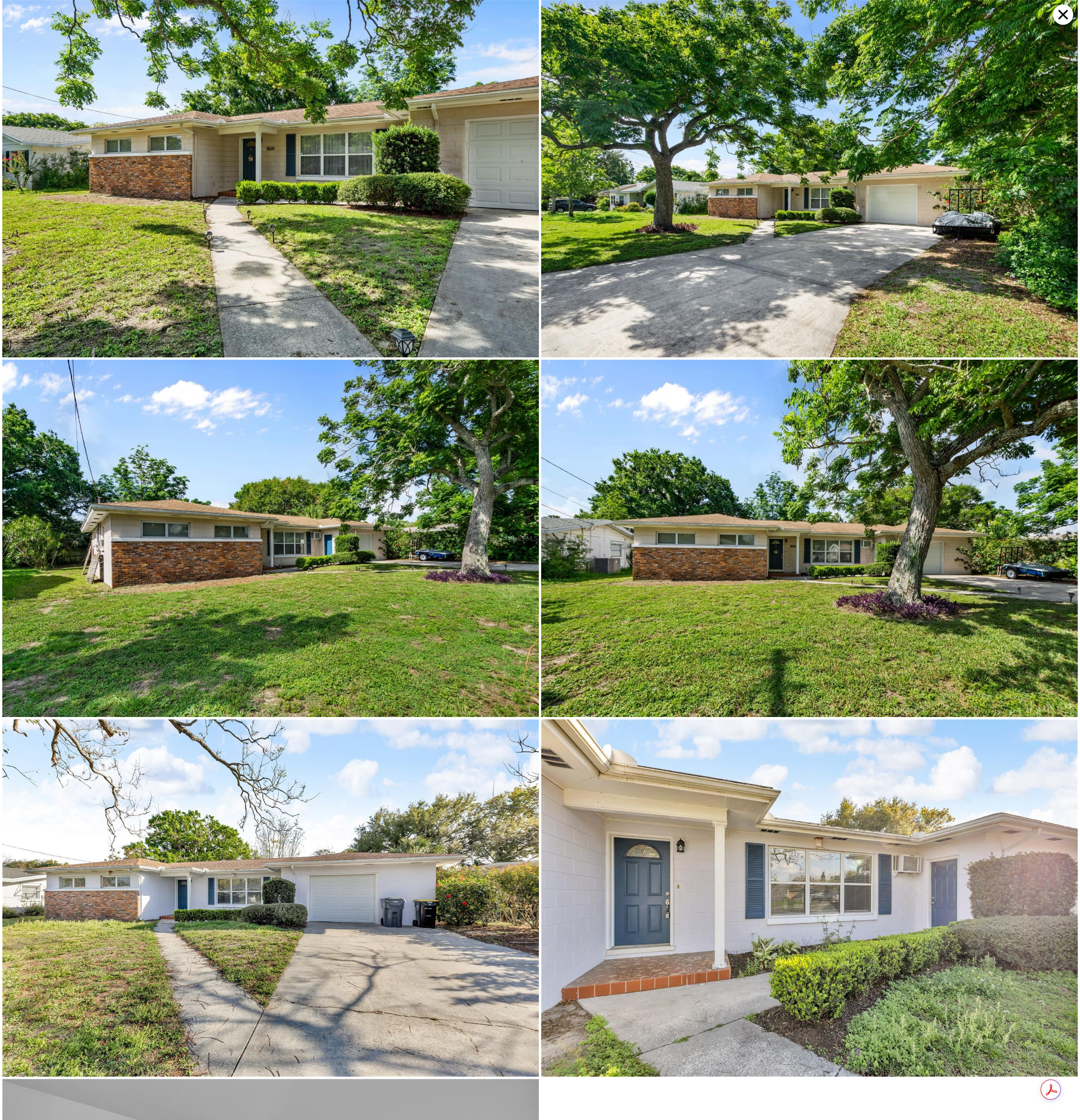
click at [1061, 18] on icon at bounding box center [1063, 14] width 20 height 20
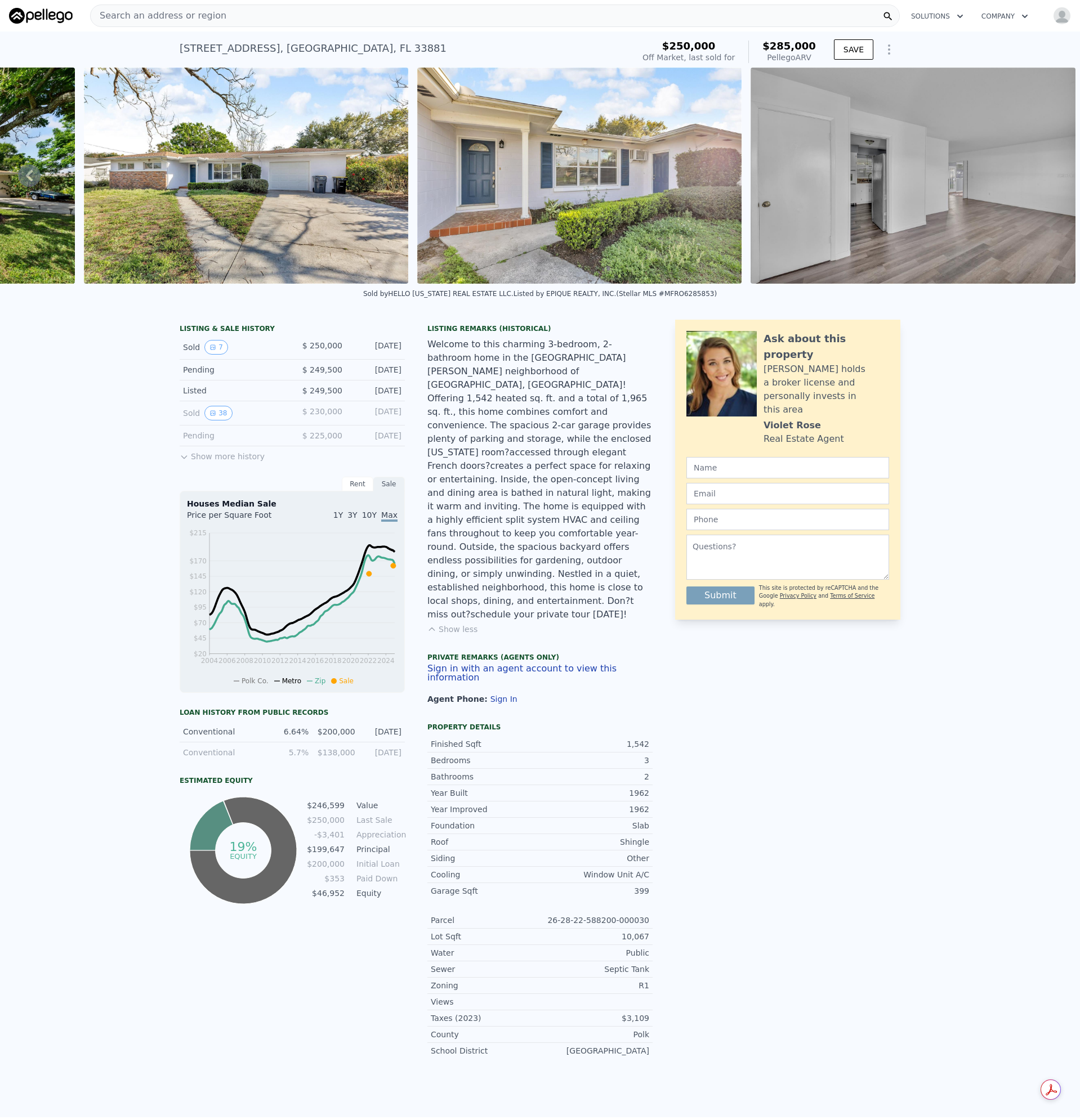
click at [164, 20] on span "Search an address or region" at bounding box center [158, 16] width 136 height 13
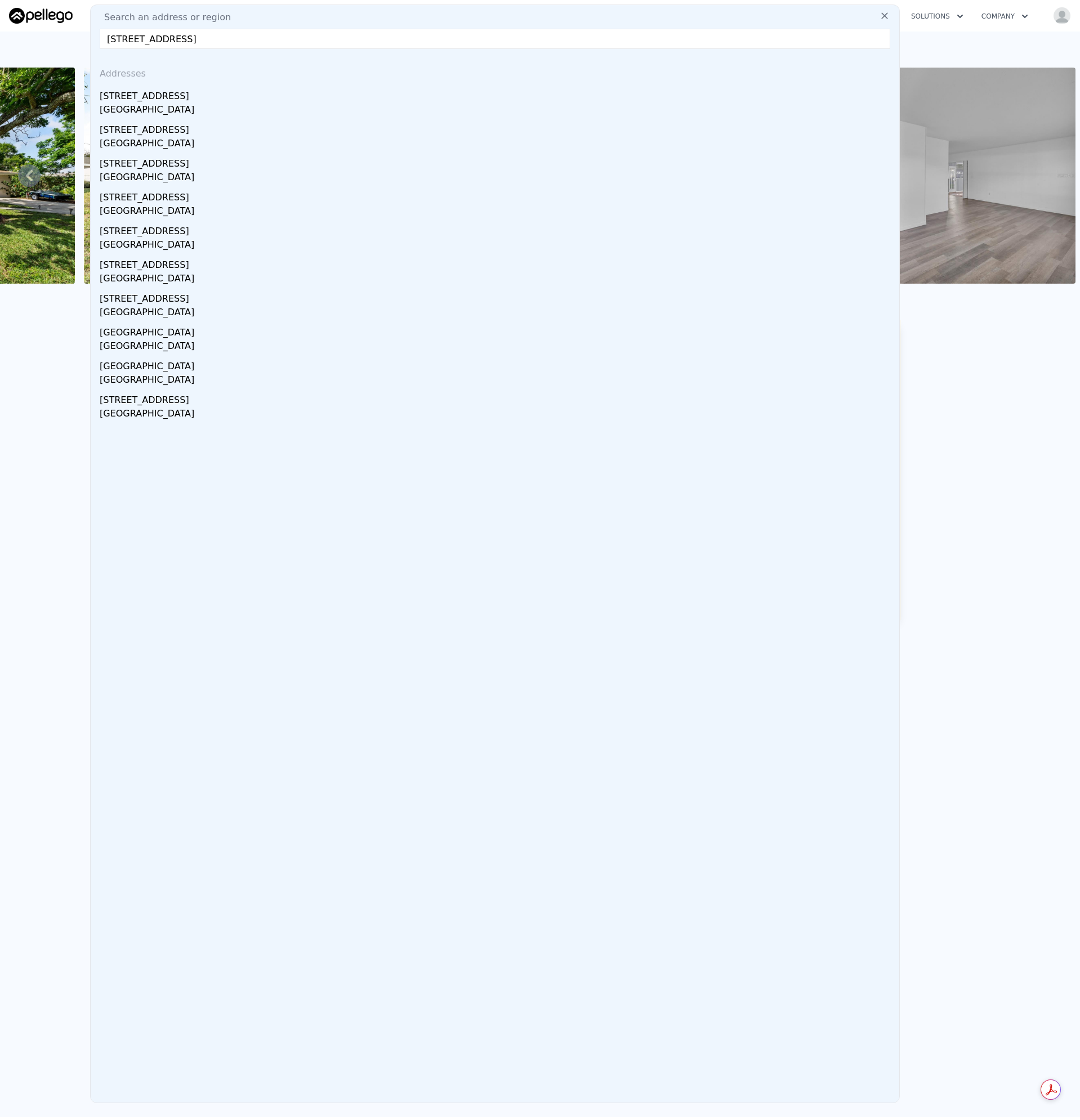
drag, startPoint x: 237, startPoint y: 43, endPoint x: 408, endPoint y: 55, distance: 171.4
click at [408, 55] on div "Search an address or region [STREET_ADDRESS] Addresses [STREET_ADDRESS][GEOGRAP…" at bounding box center [495, 553] width 810 height 1099
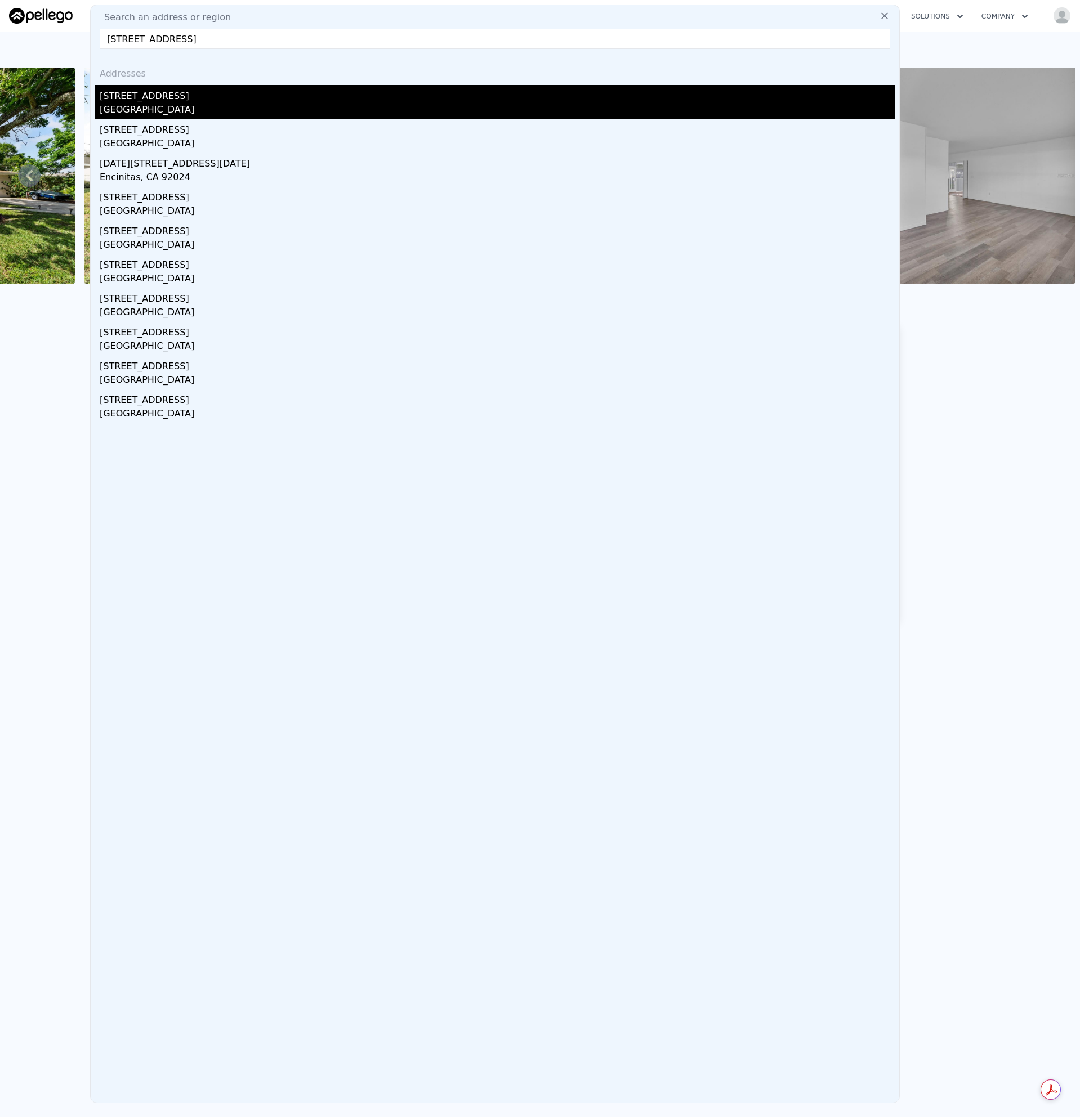
type input "[STREET_ADDRESS]"
click at [134, 101] on div "[STREET_ADDRESS]" at bounding box center [497, 93] width 795 height 18
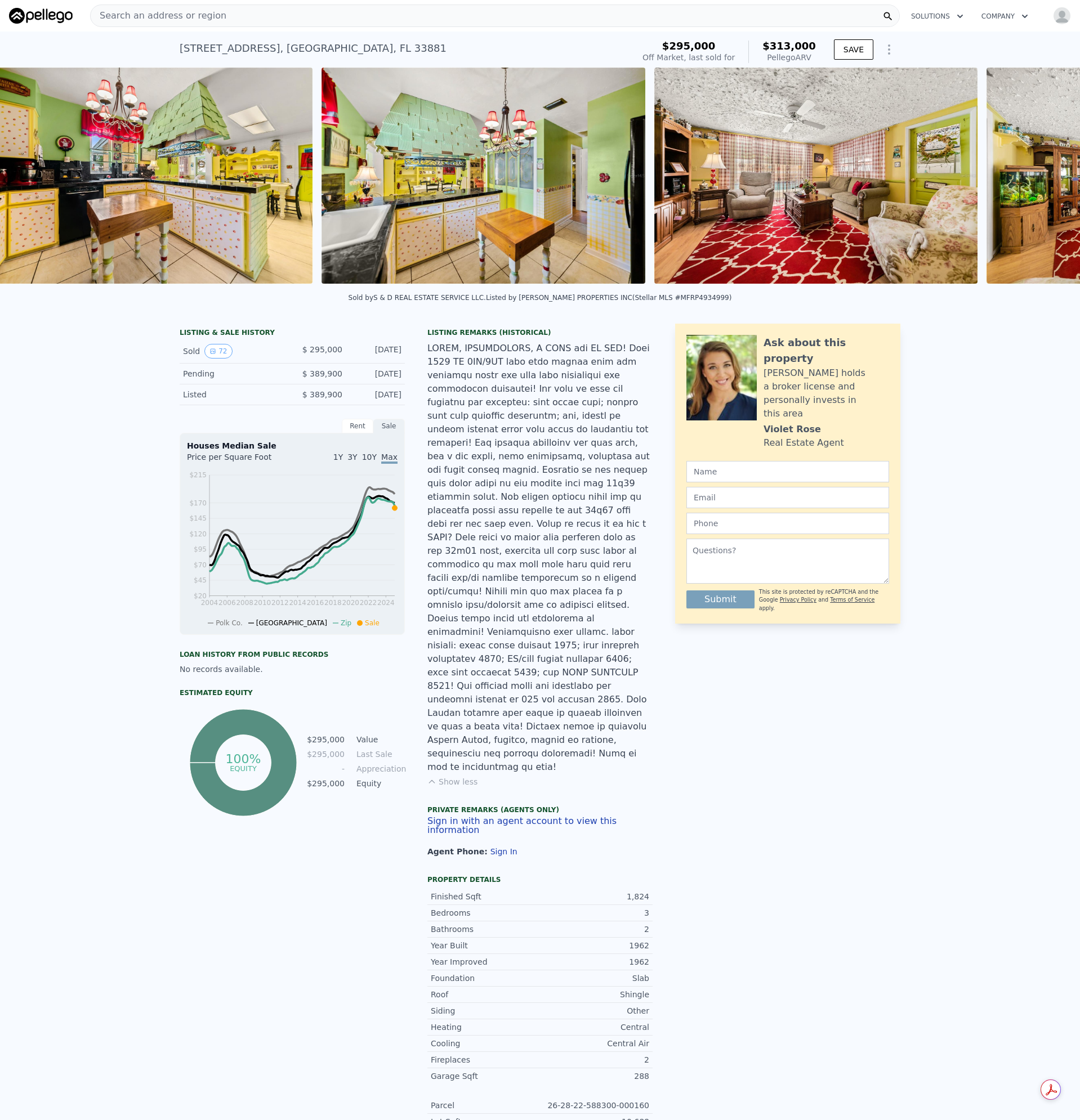
scroll to position [0, 7762]
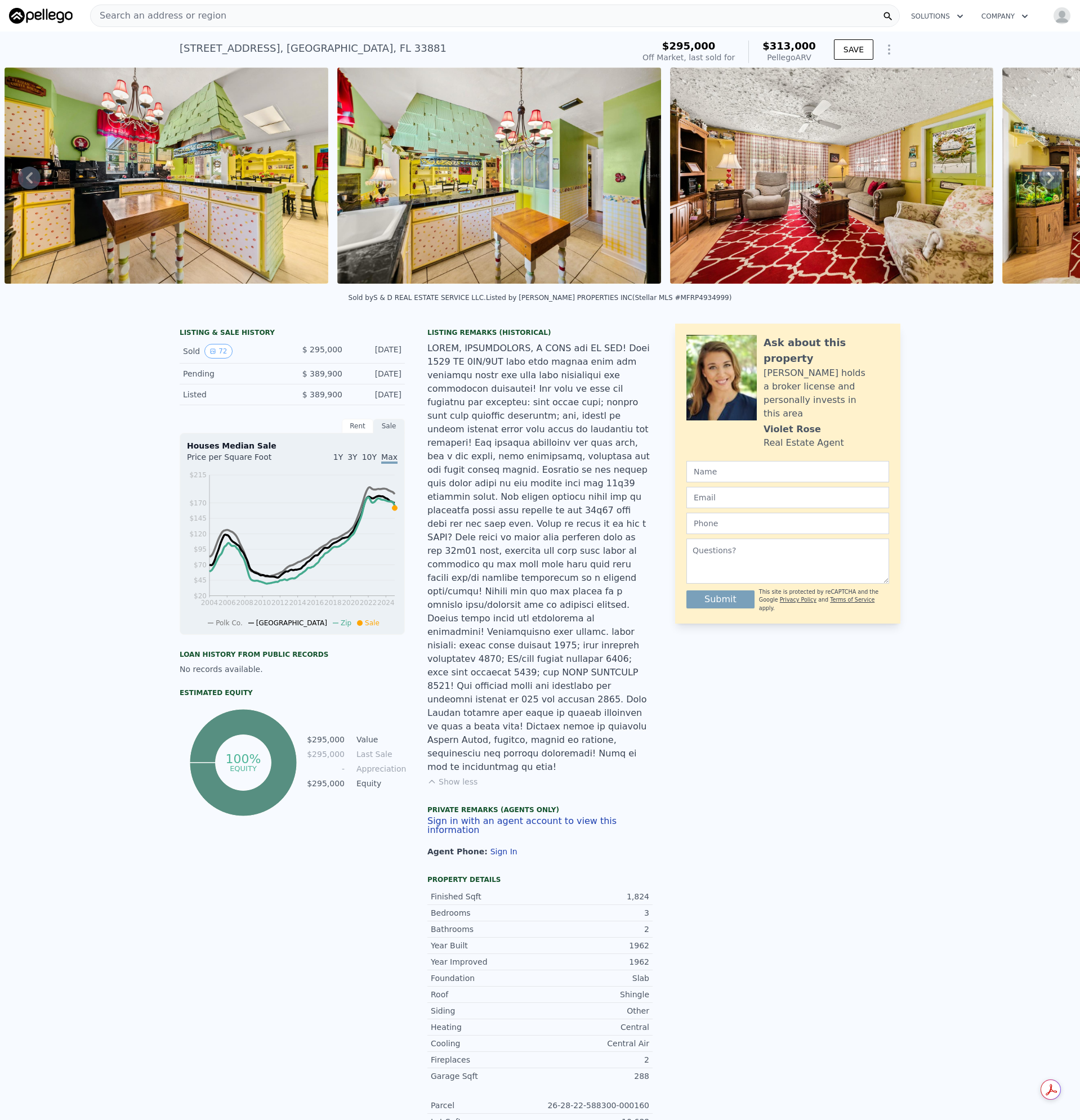
click at [492, 442] on div at bounding box center [540, 558] width 226 height 433
click at [222, 20] on div "Search an address or region" at bounding box center [495, 15] width 810 height 23
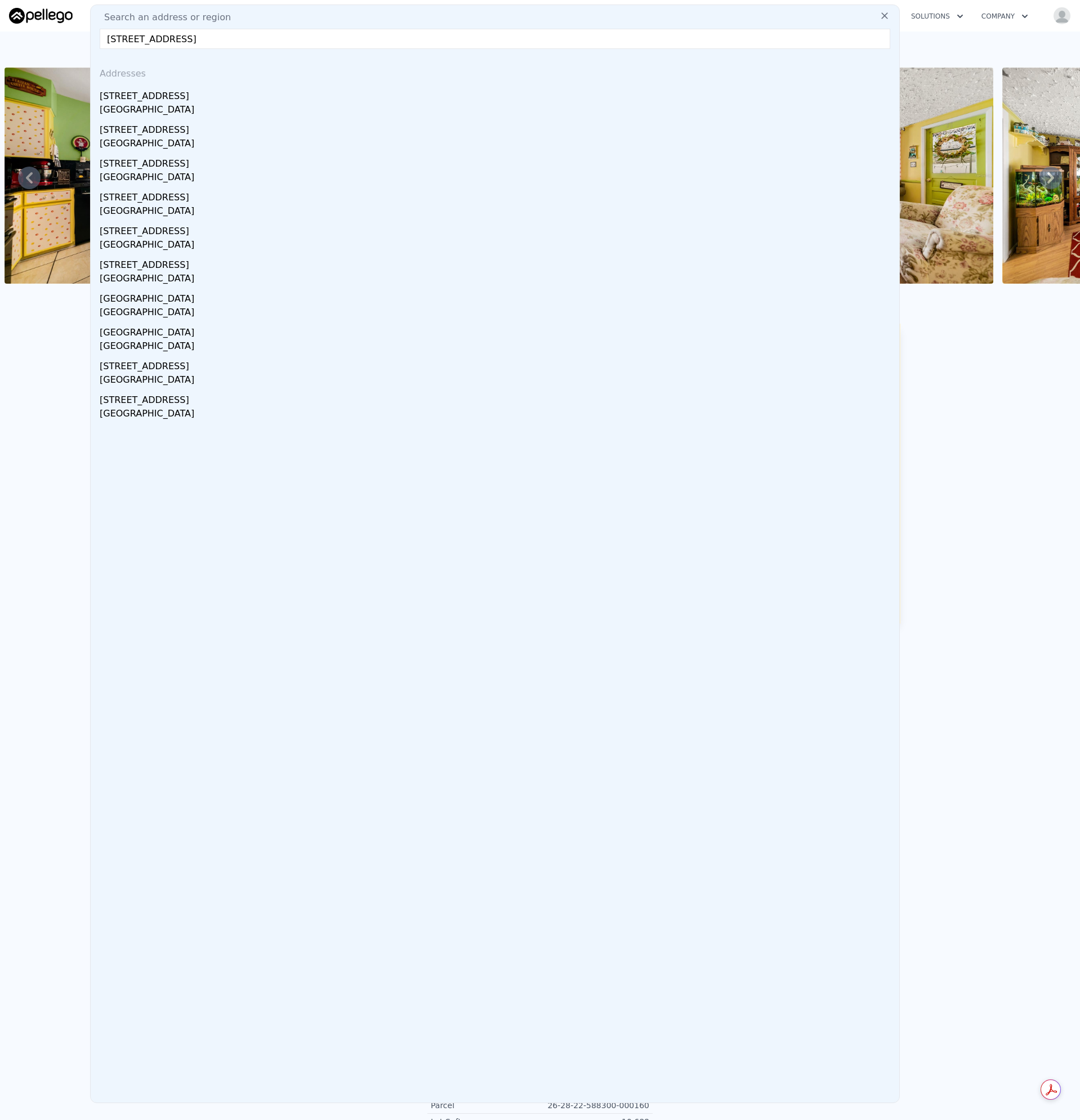
drag, startPoint x: 178, startPoint y: 36, endPoint x: 340, endPoint y: 39, distance: 162.0
click at [340, 39] on input "[STREET_ADDRESS]" at bounding box center [495, 39] width 791 height 20
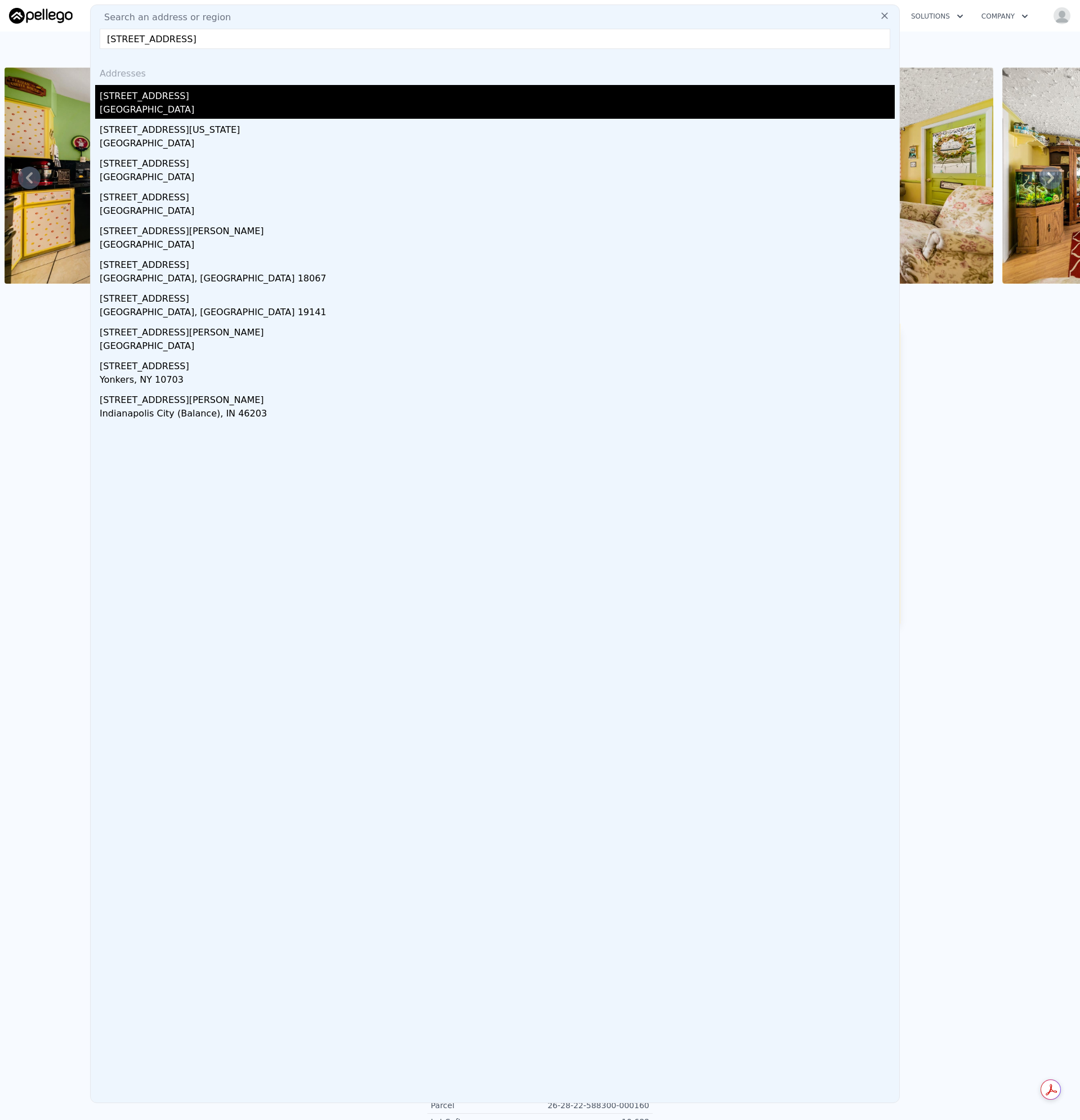
type input "[STREET_ADDRESS]"
click at [137, 105] on div "[GEOGRAPHIC_DATA]" at bounding box center [497, 111] width 795 height 16
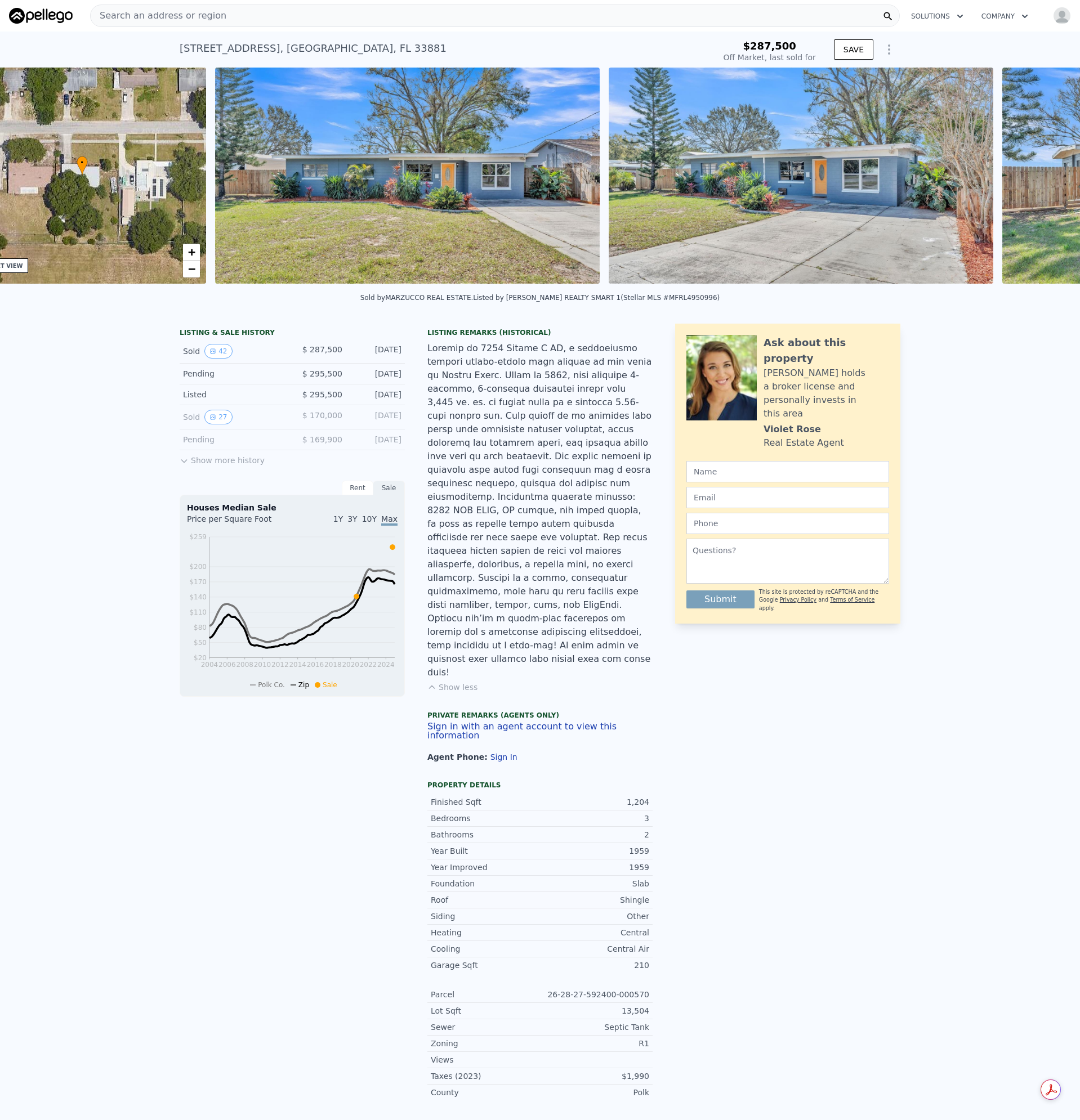
scroll to position [0, 262]
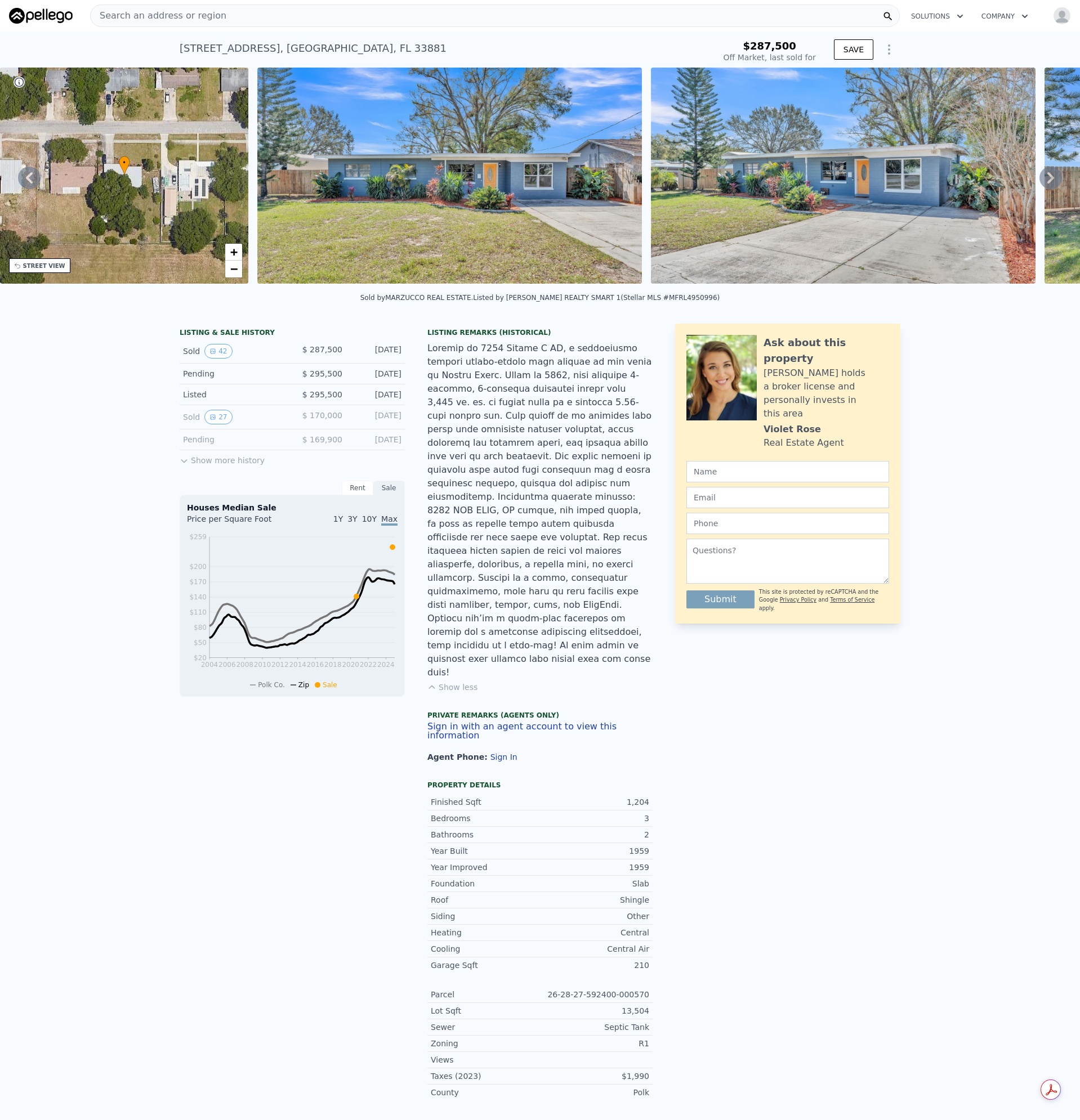
type input "$ 282,000"
type input "-$ 39,873"
click at [214, 11] on div "Search an address or region" at bounding box center [495, 15] width 810 height 23
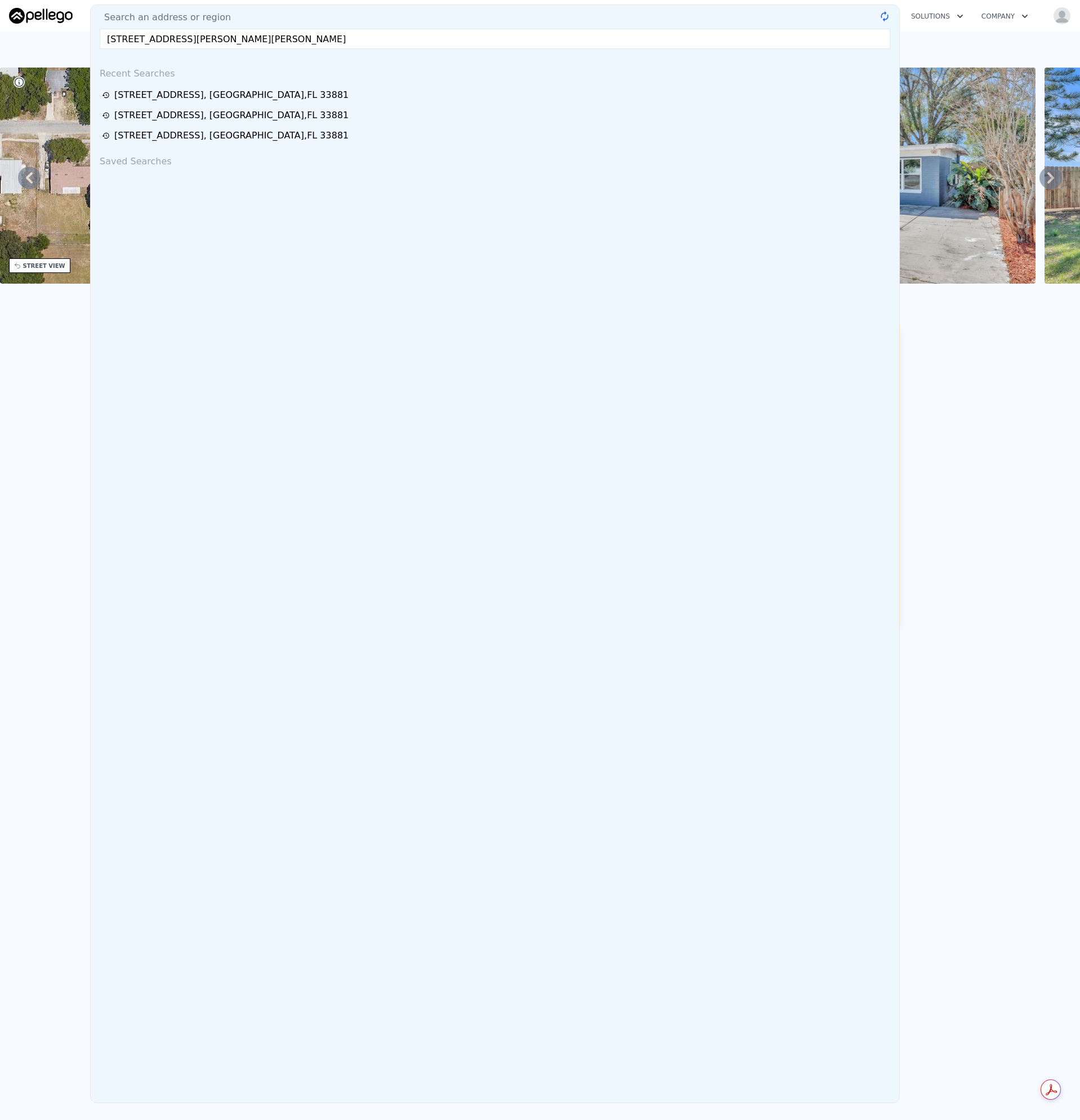
type input "[STREET_ADDRESS][PERSON_NAME][PERSON_NAME]"
click at [198, 13] on span "Search an address or region" at bounding box center [163, 18] width 136 height 13
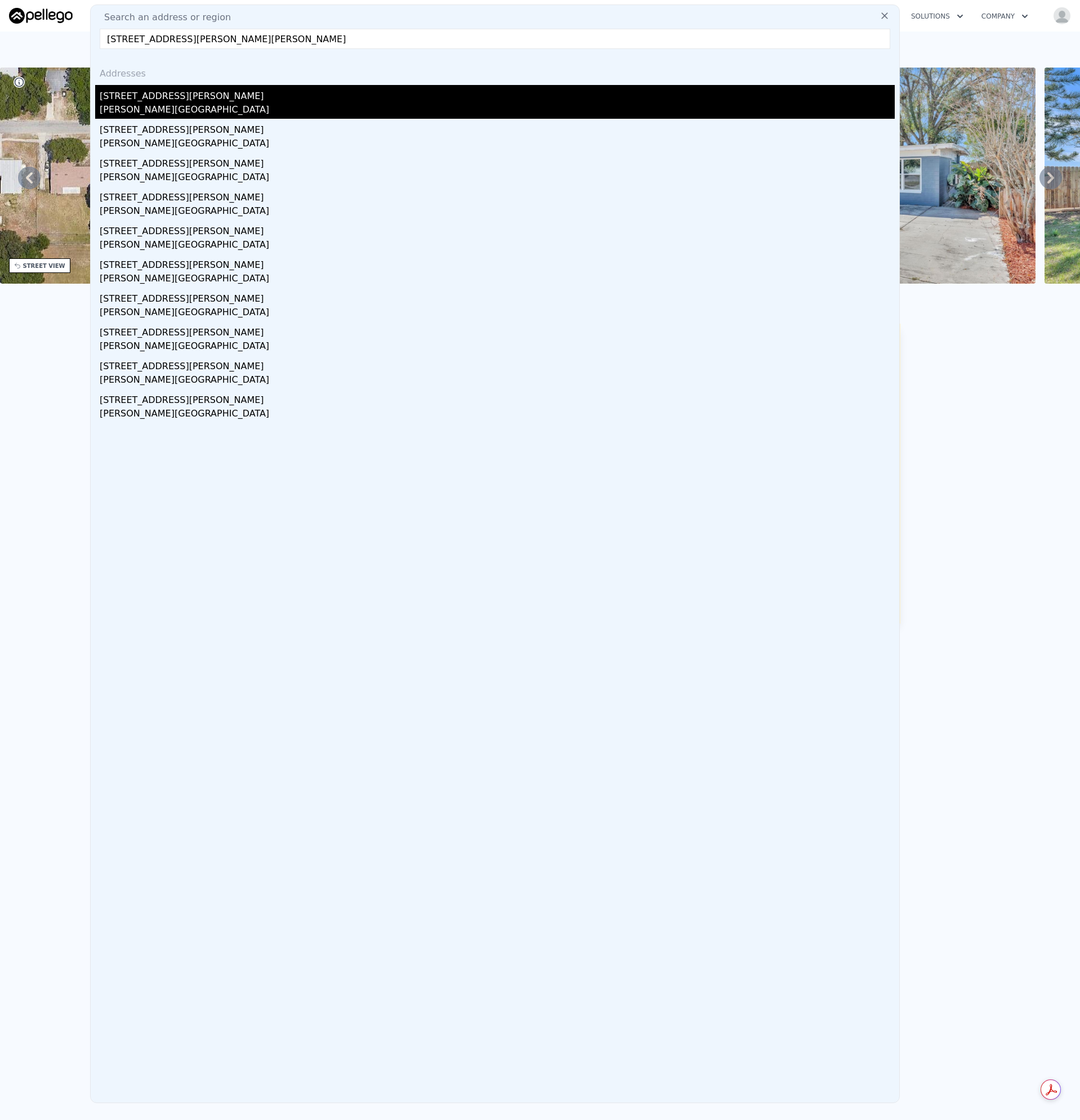
click at [128, 91] on div "[STREET_ADDRESS][PERSON_NAME]" at bounding box center [497, 93] width 795 height 18
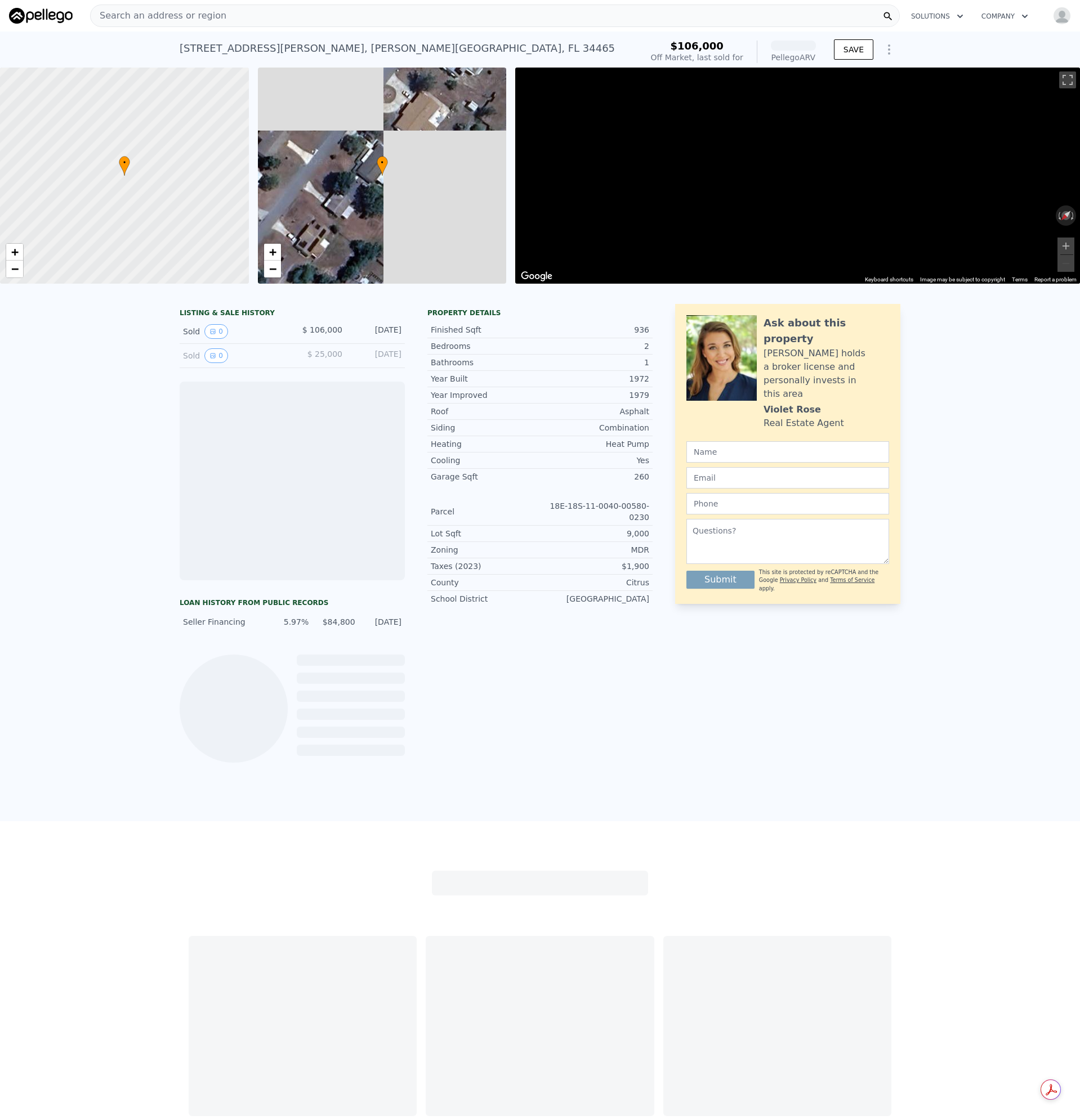
scroll to position [0, 4]
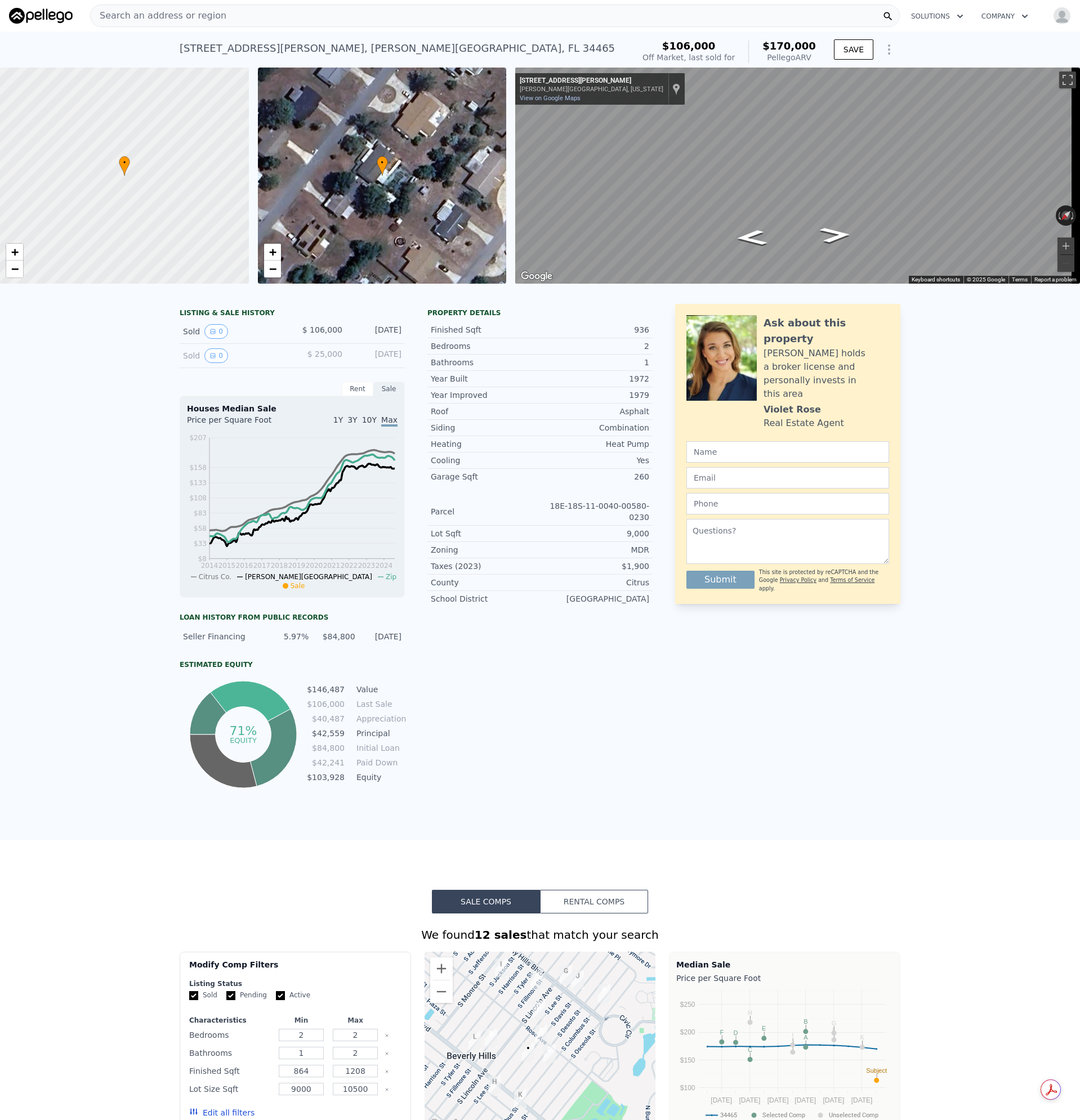
click at [224, 12] on div "Search an address or region" at bounding box center [495, 15] width 810 height 23
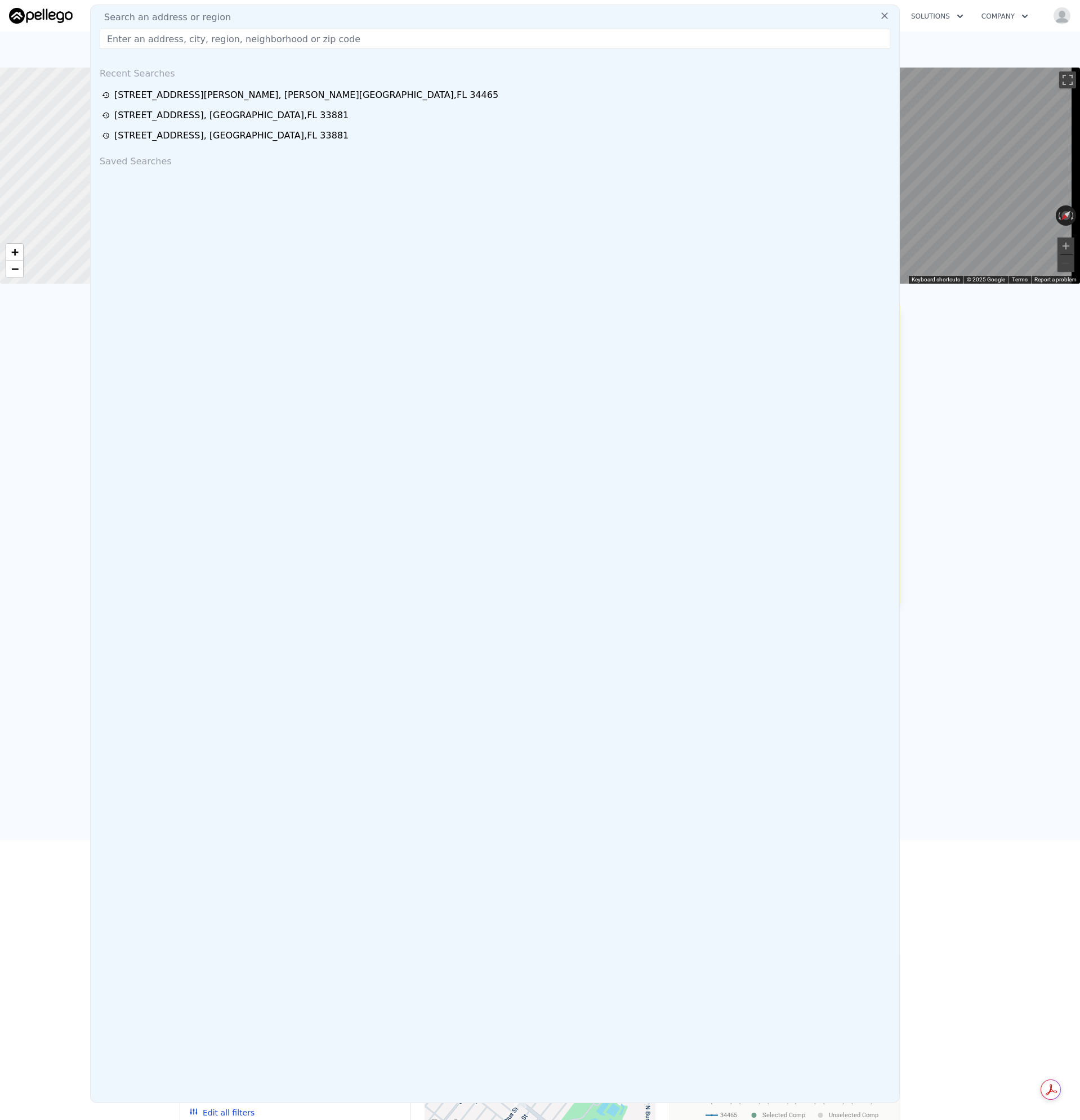
type input "[STREET_ADDRESS][PERSON_NAME]"
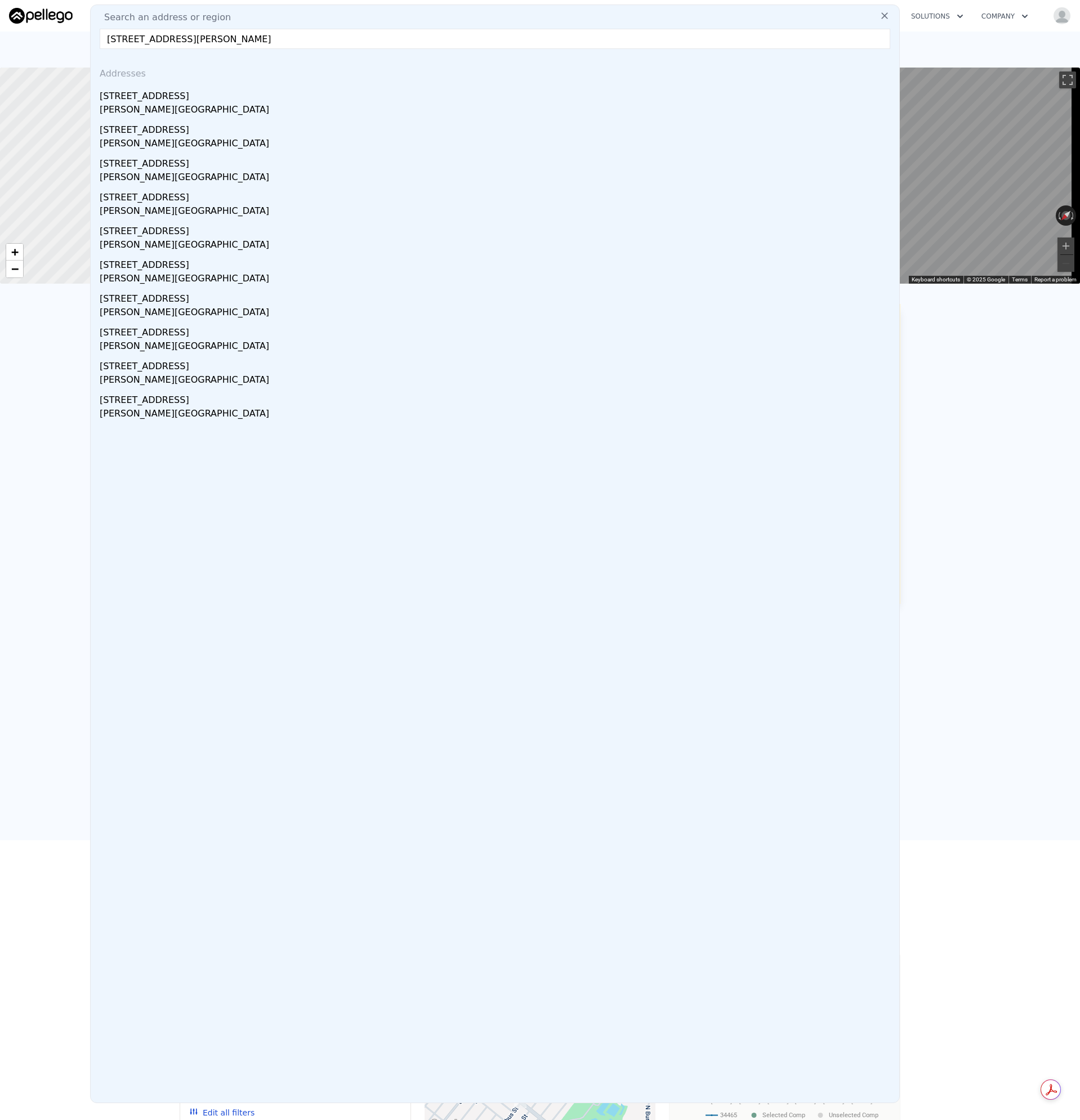
click at [132, 112] on div "[PERSON_NAME][GEOGRAPHIC_DATA]" at bounding box center [497, 111] width 795 height 16
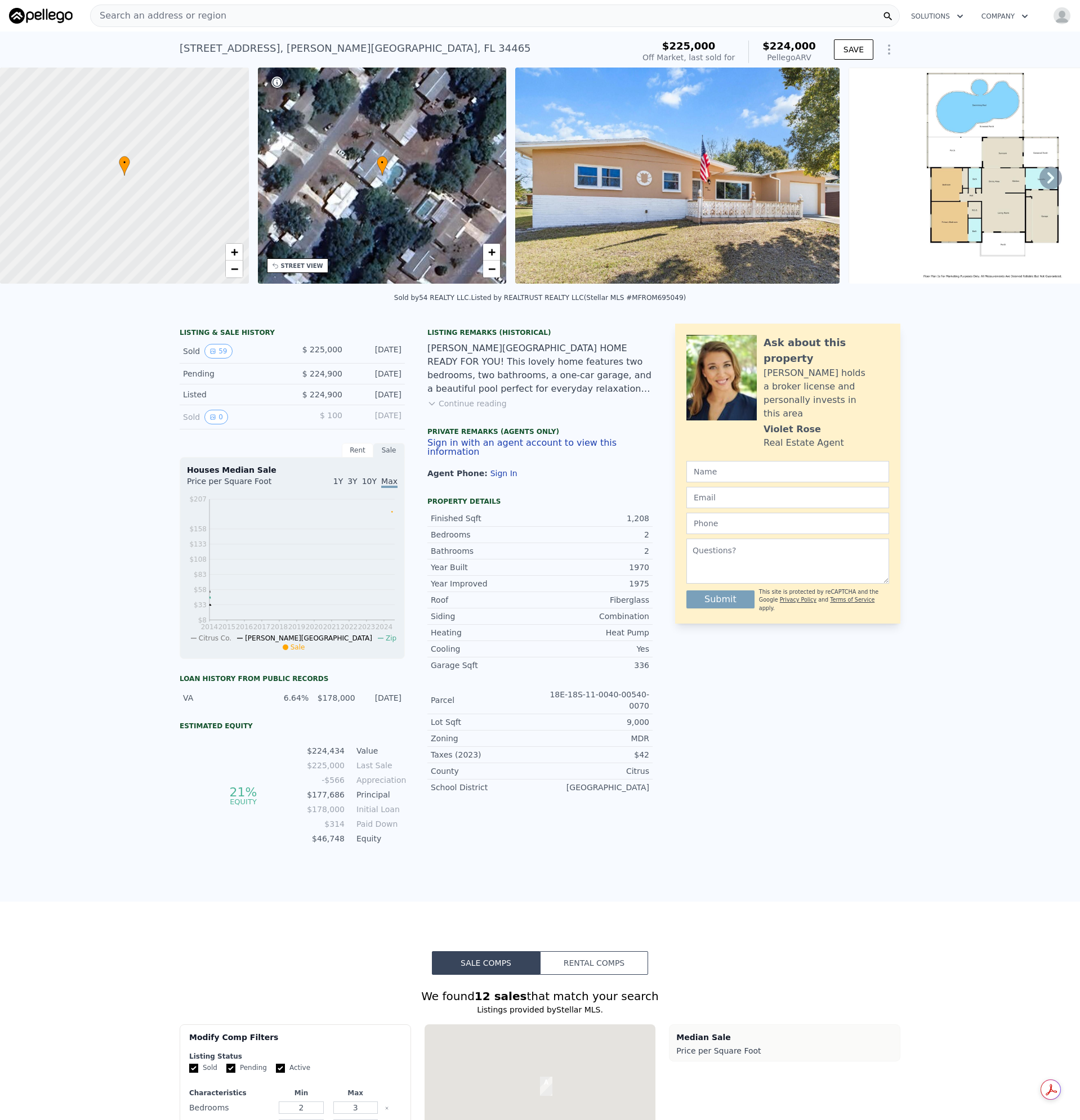
click at [476, 409] on button "Continue reading" at bounding box center [467, 403] width 80 height 11
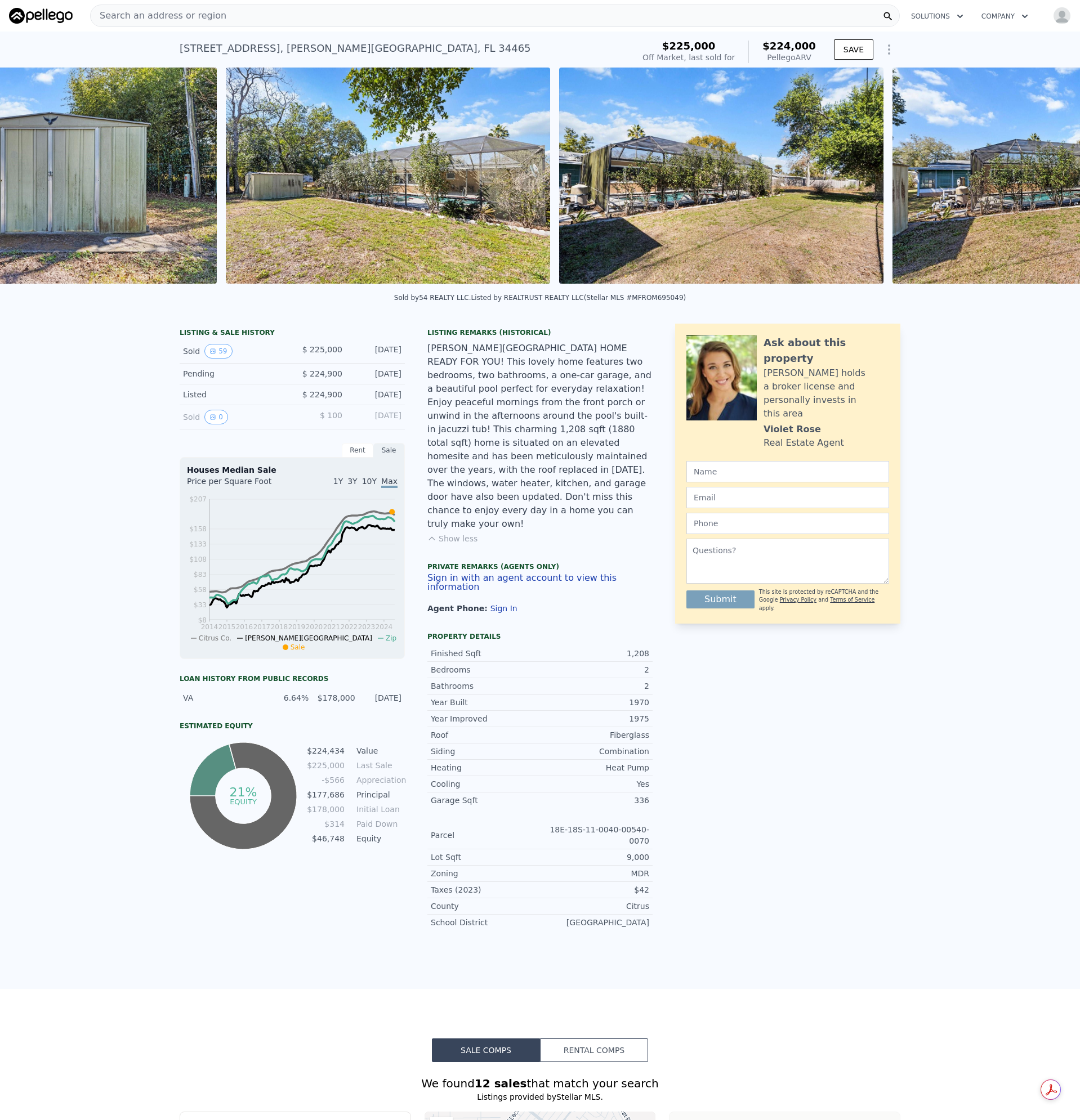
scroll to position [0, 13914]
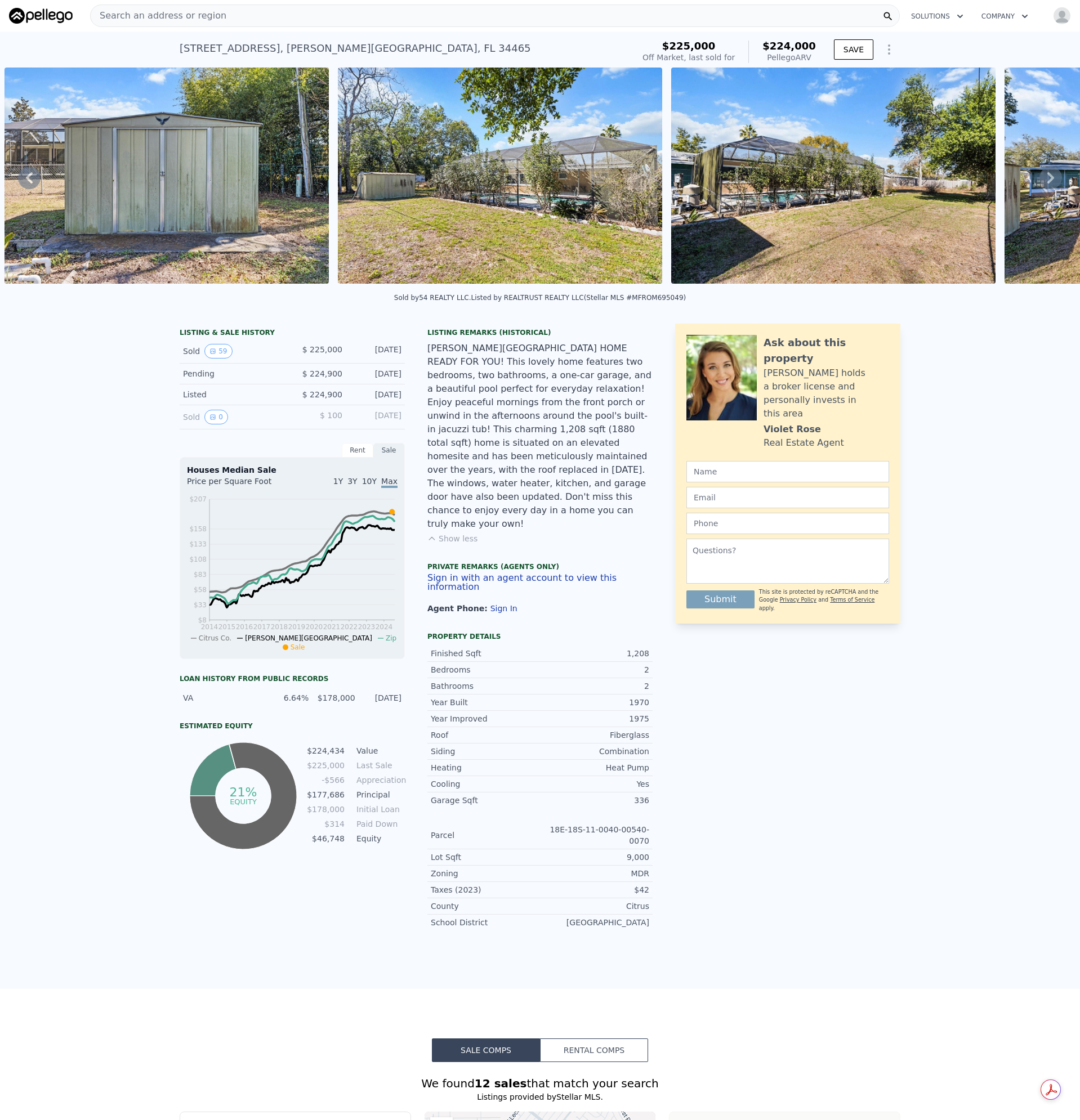
click at [252, 13] on div "Search an address or region" at bounding box center [495, 15] width 810 height 23
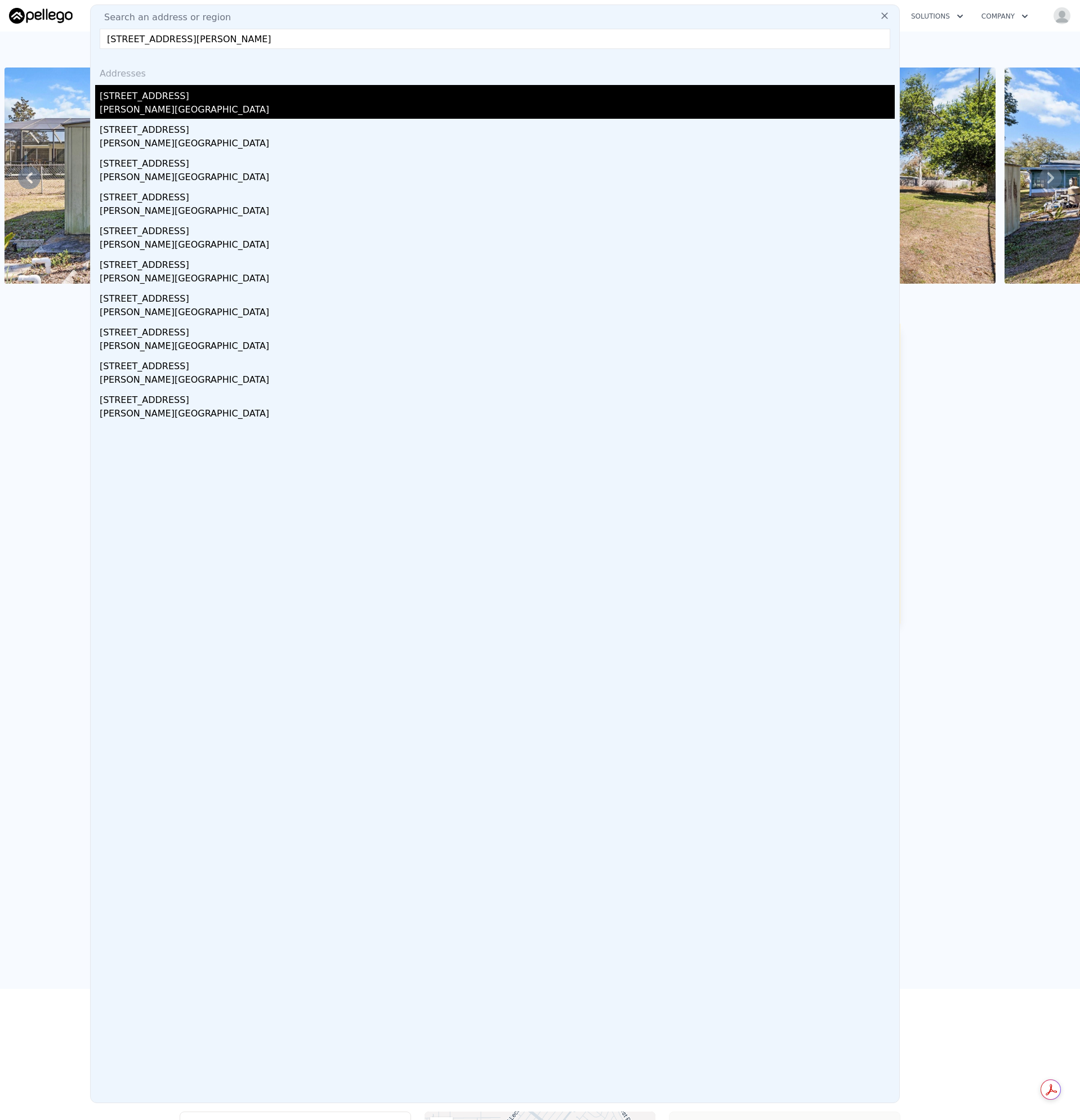
type input "[STREET_ADDRESS][PERSON_NAME]"
click at [147, 102] on div "[STREET_ADDRESS]" at bounding box center [497, 93] width 795 height 18
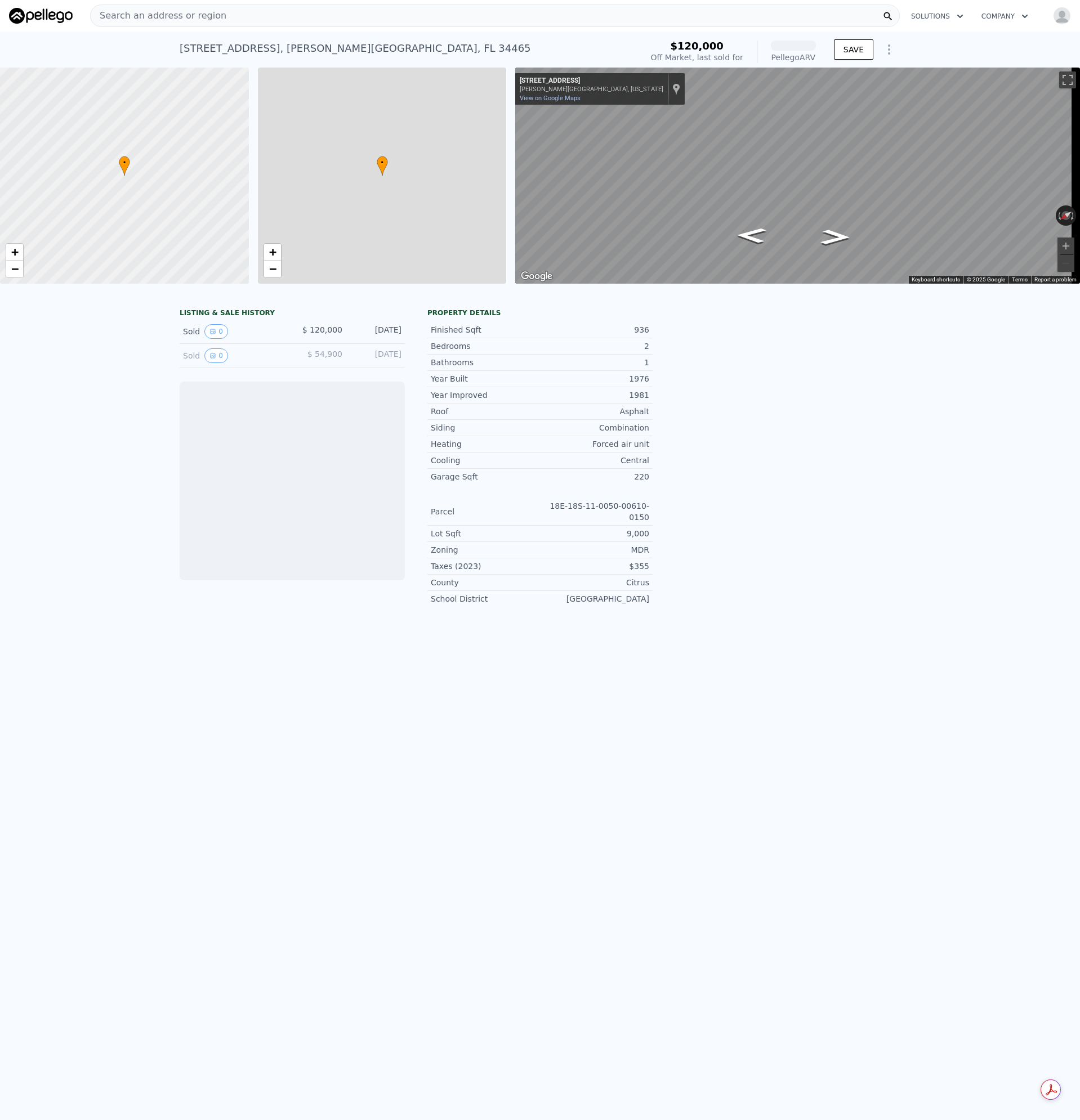
scroll to position [0, 4]
